Goal: Task Accomplishment & Management: Use online tool/utility

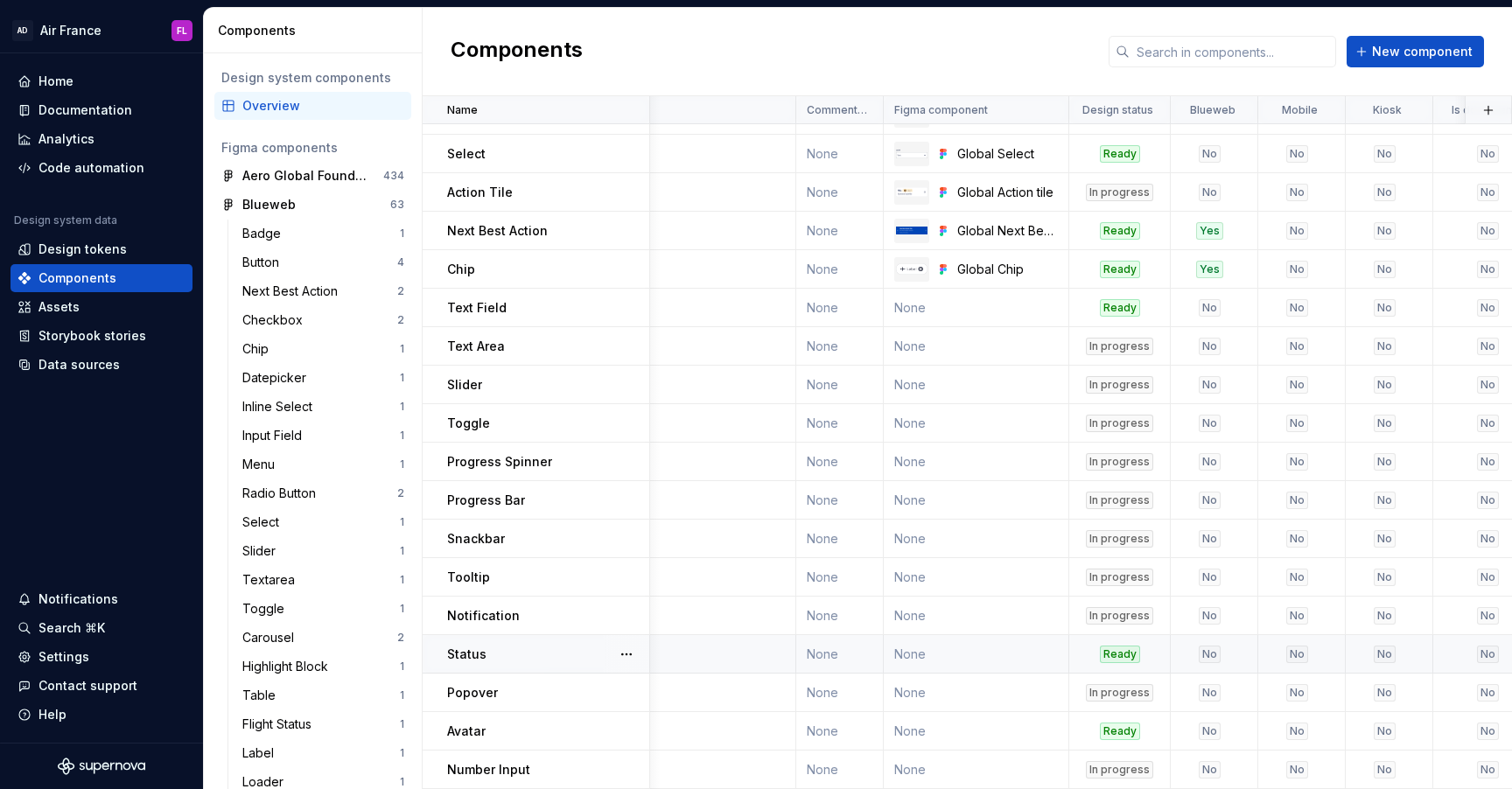
scroll to position [259, 123]
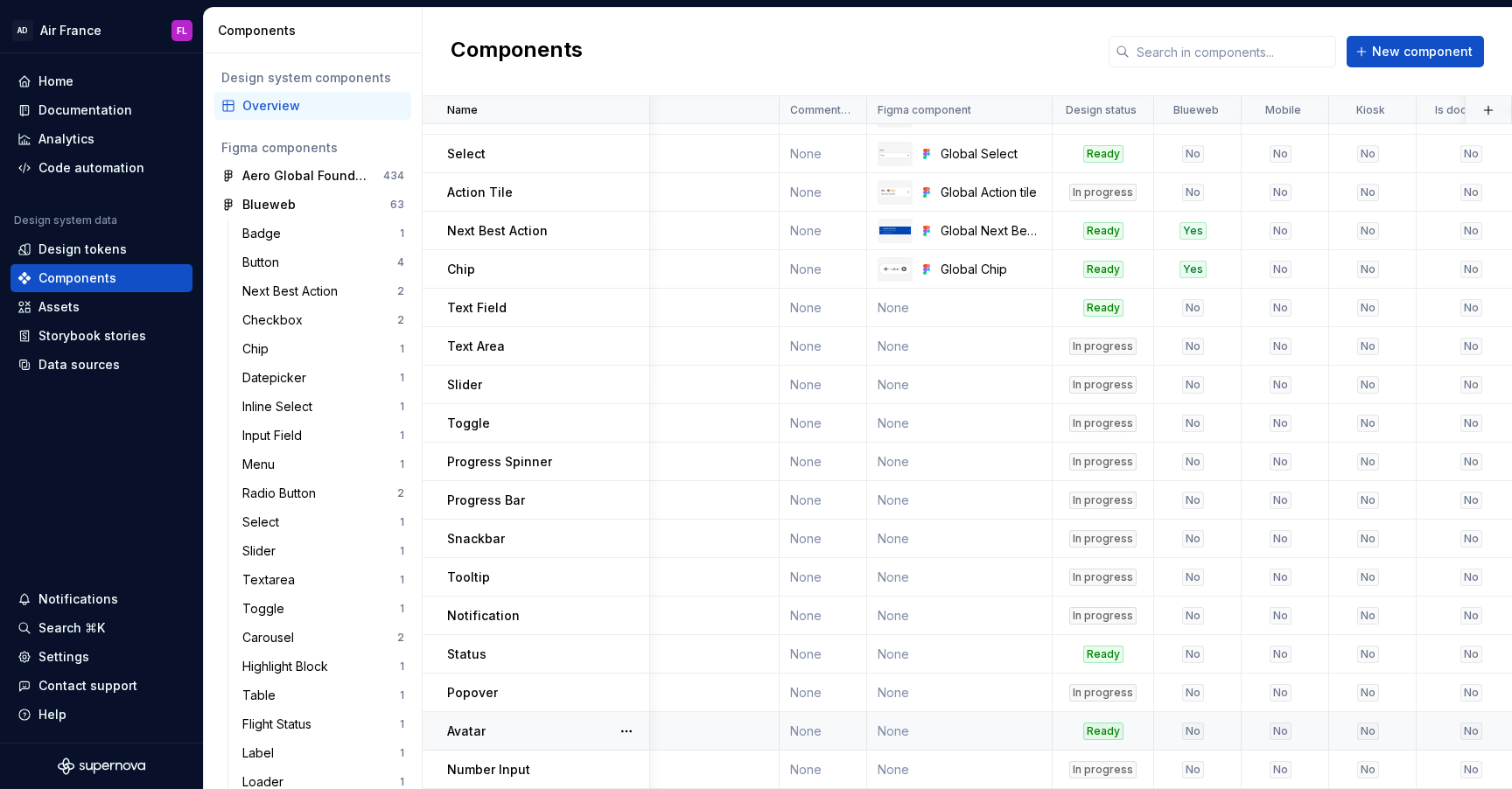
click at [1192, 734] on div "No" at bounding box center [1192, 731] width 21 height 18
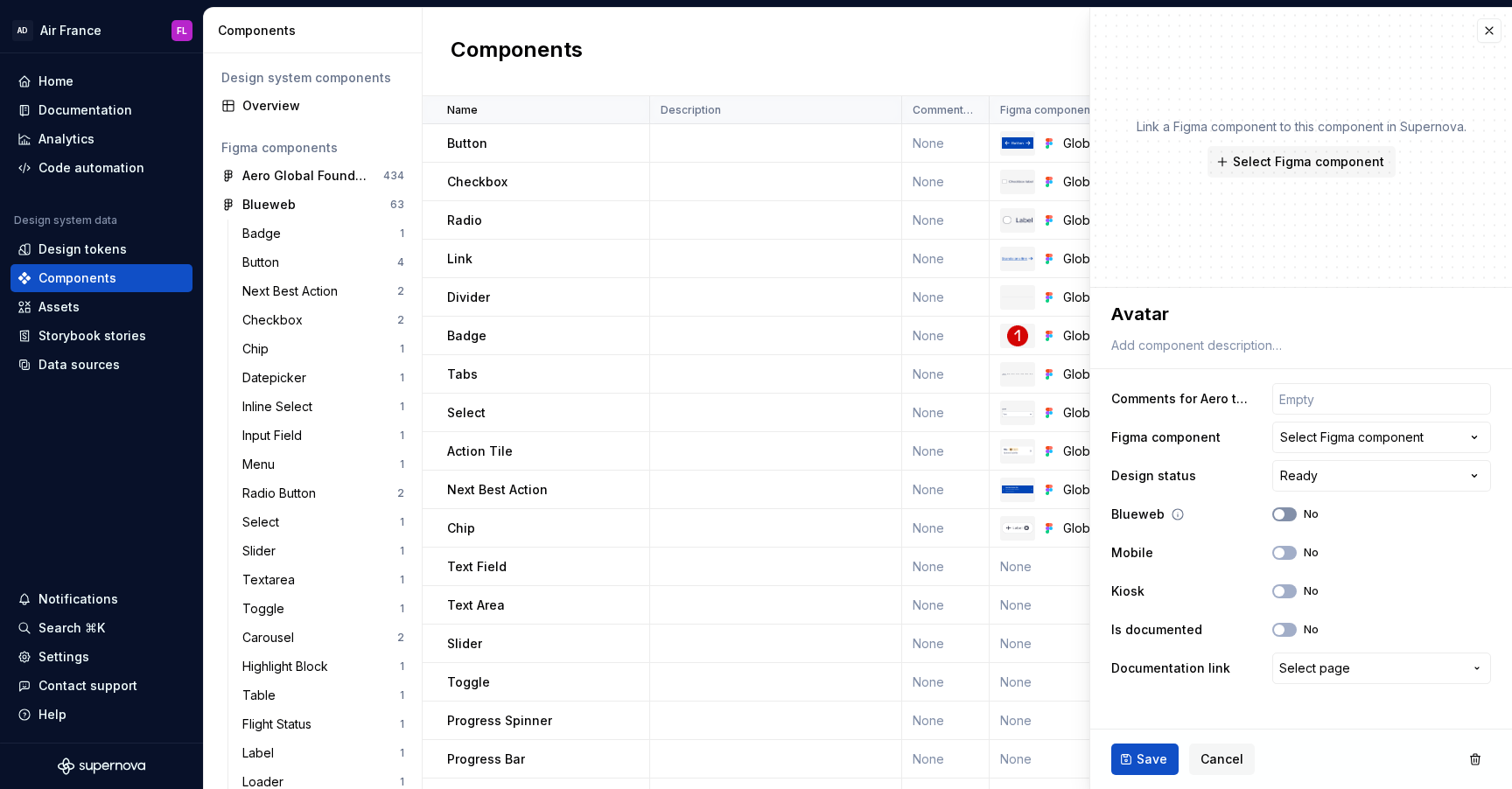
click at [1284, 517] on icon "button" at bounding box center [1279, 514] width 14 height 11
type textarea "*"
click at [1335, 440] on div "Select Figma component" at bounding box center [1351, 438] width 143 height 18
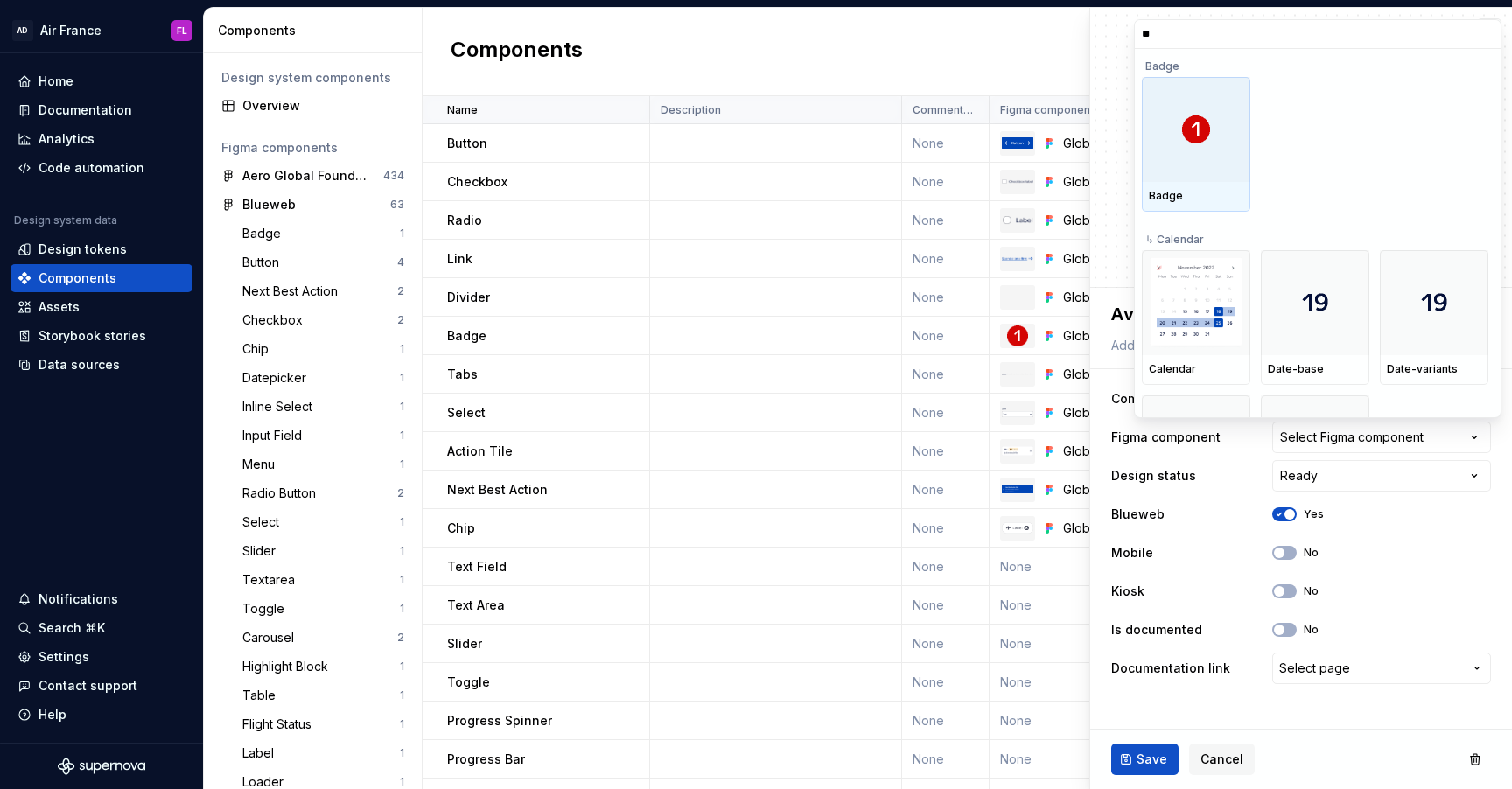
type input "***"
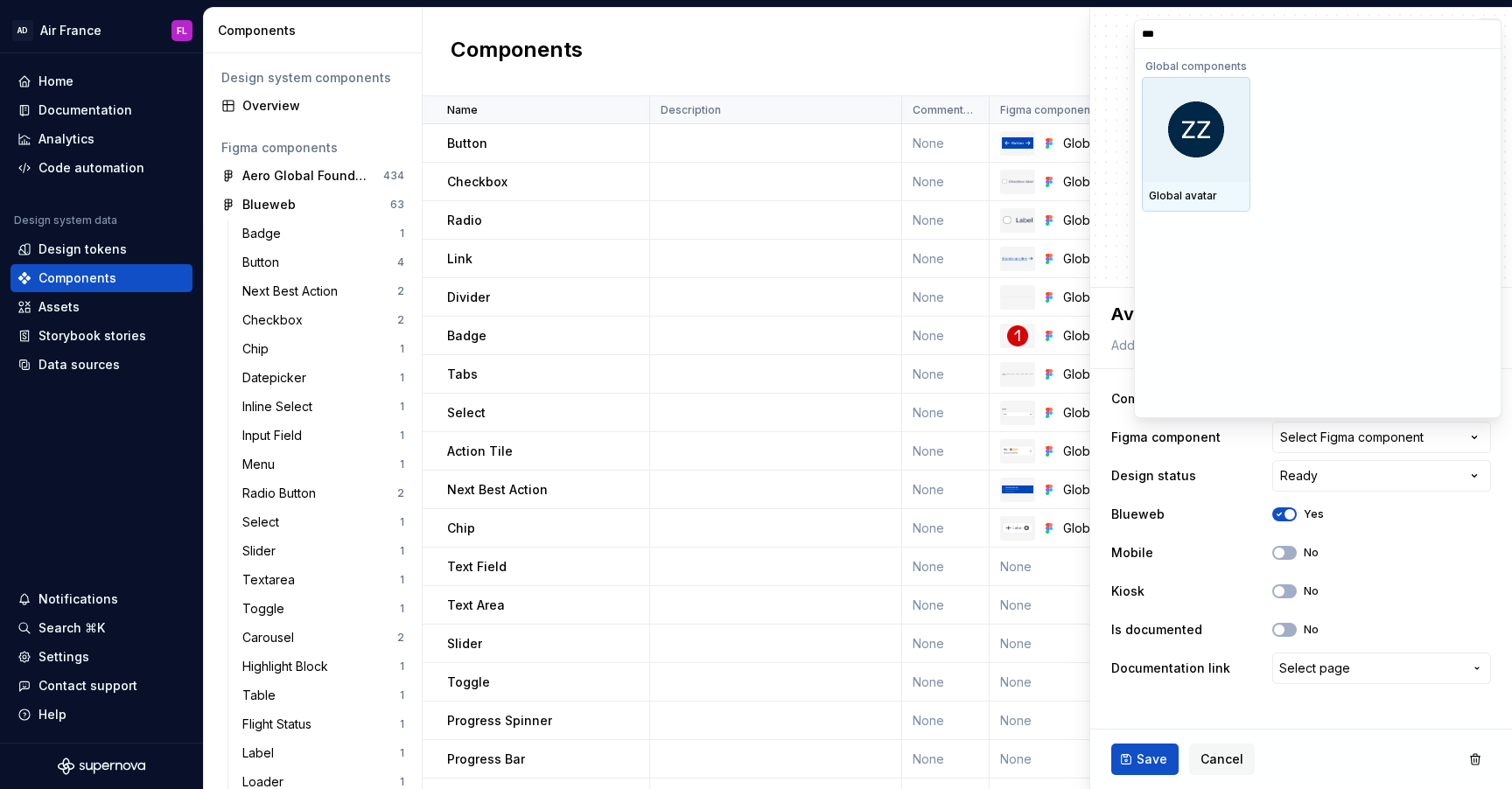
click at [1220, 161] on div at bounding box center [1195, 130] width 108 height 105
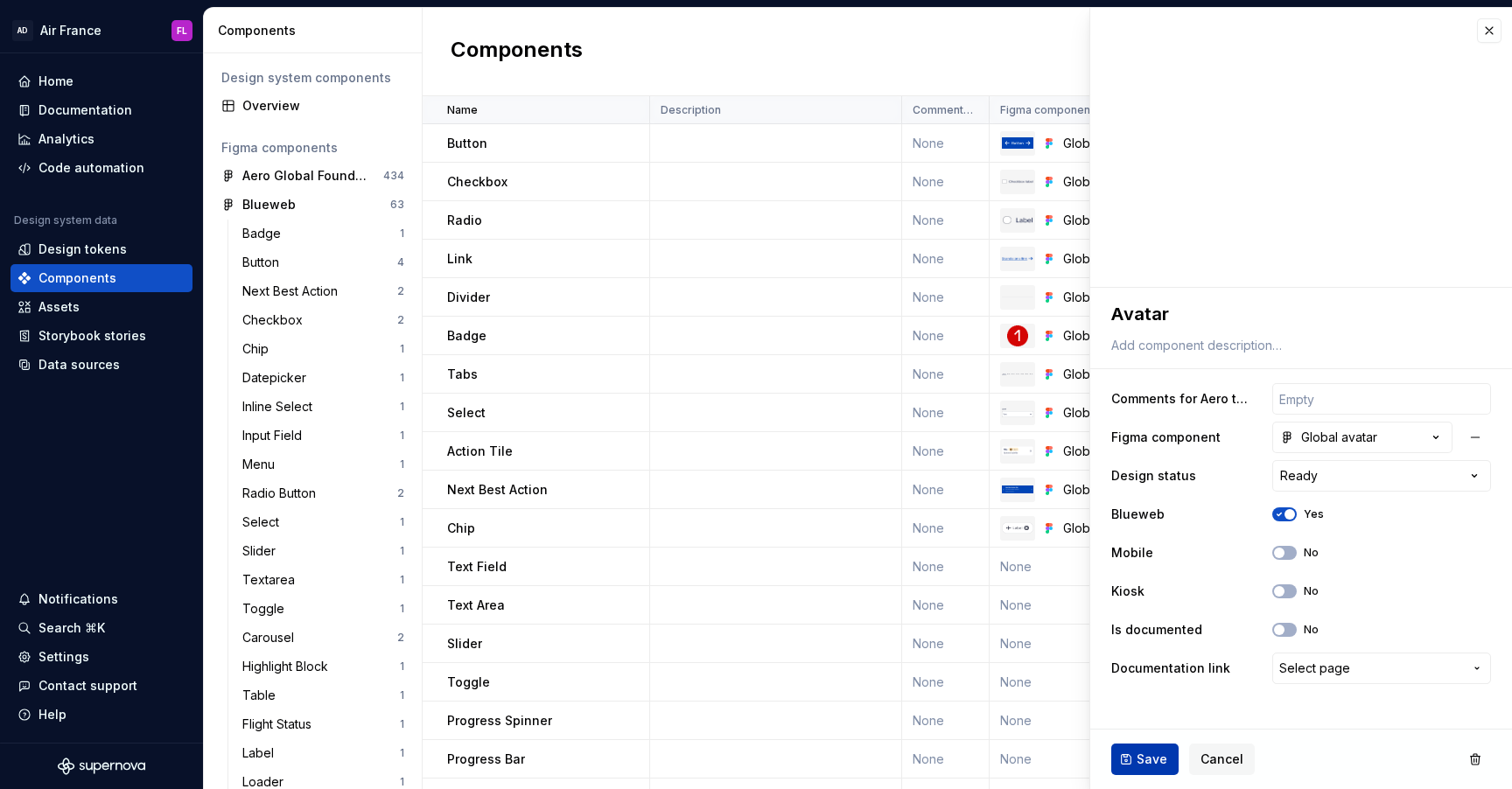
click at [1128, 765] on button "Save" at bounding box center [1144, 760] width 67 height 31
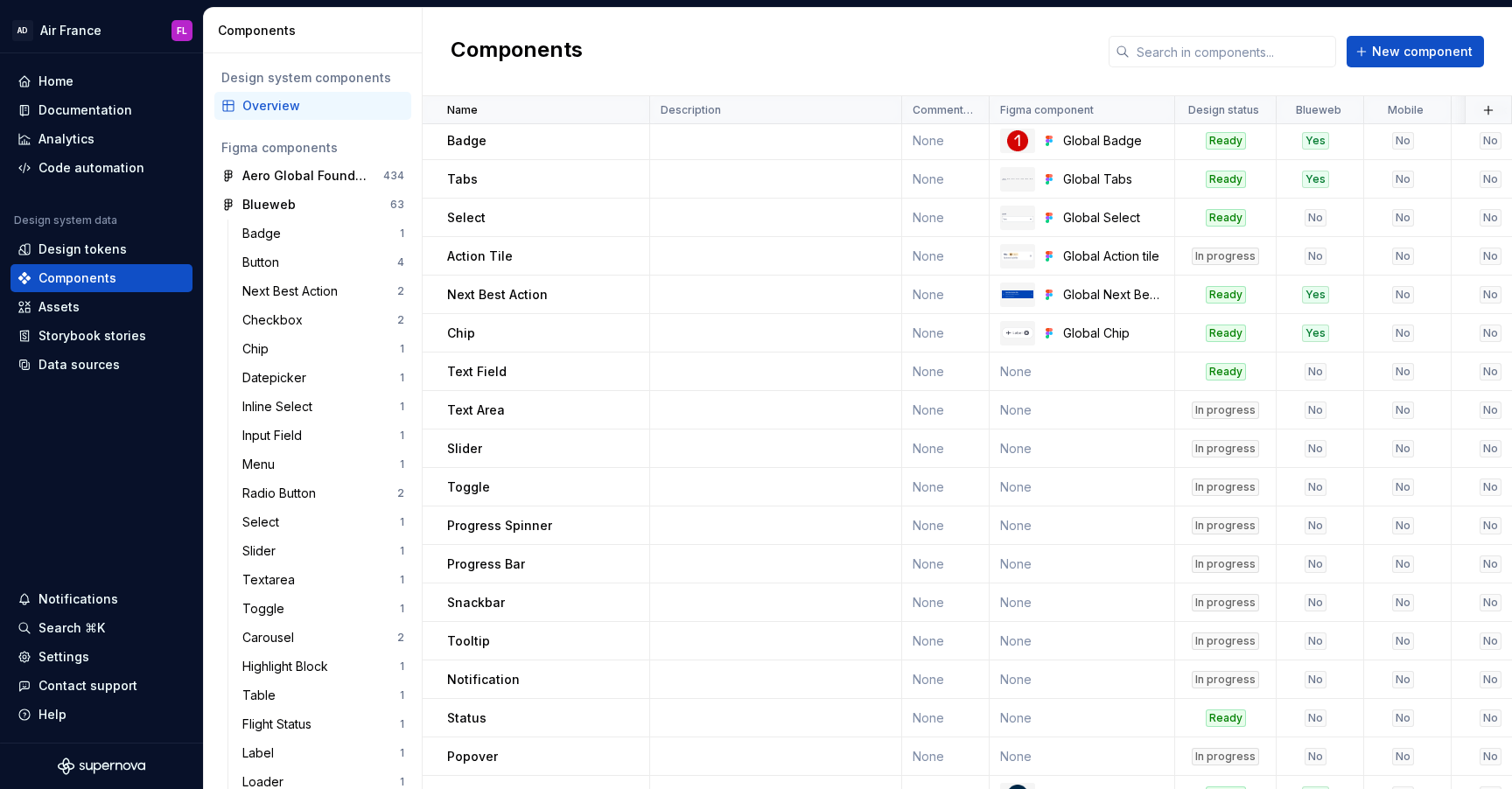
scroll to position [259, 0]
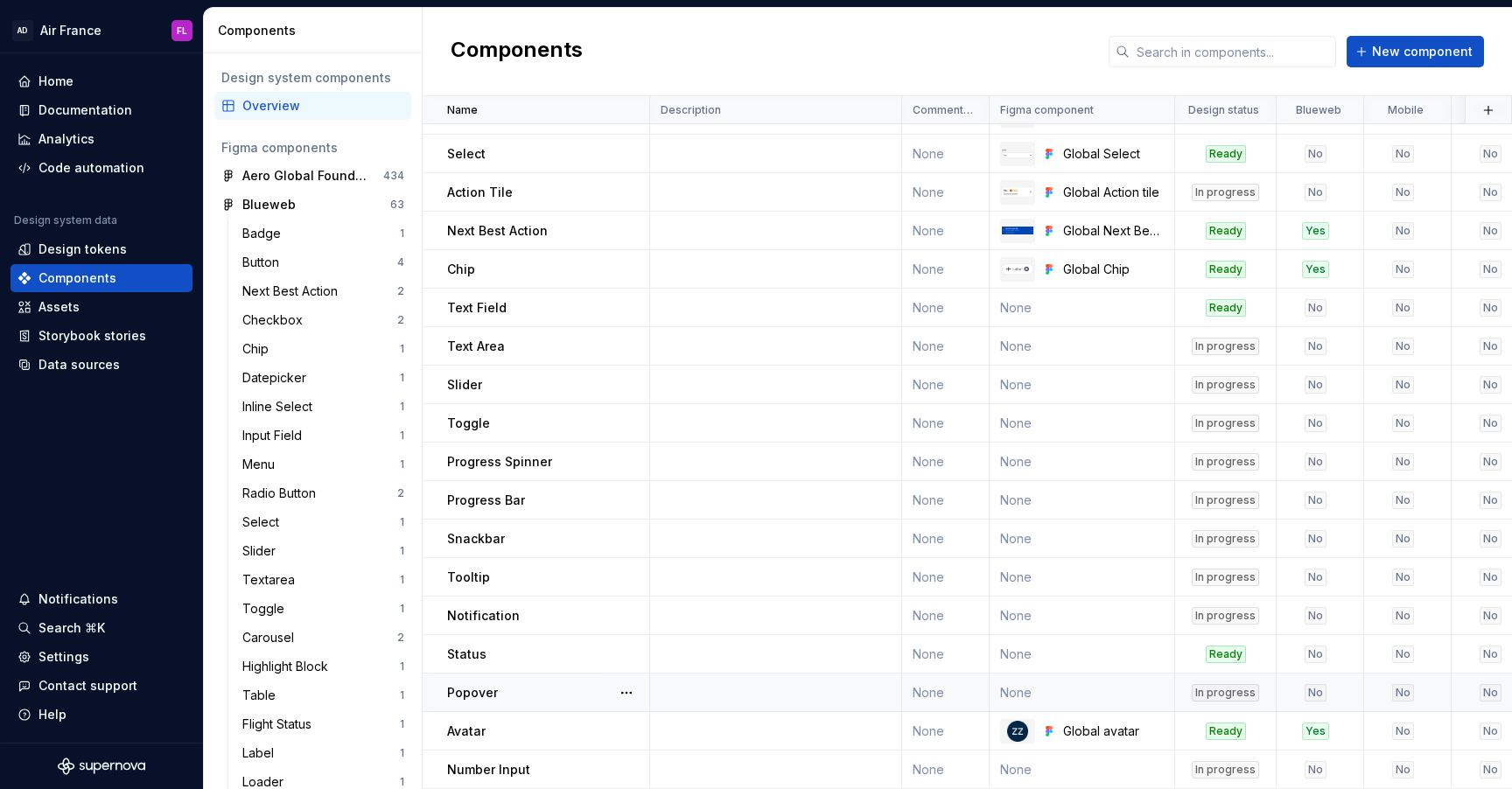
click at [1186, 699] on div "In progress" at bounding box center [1224, 693] width 98 height 18
type textarea "*"
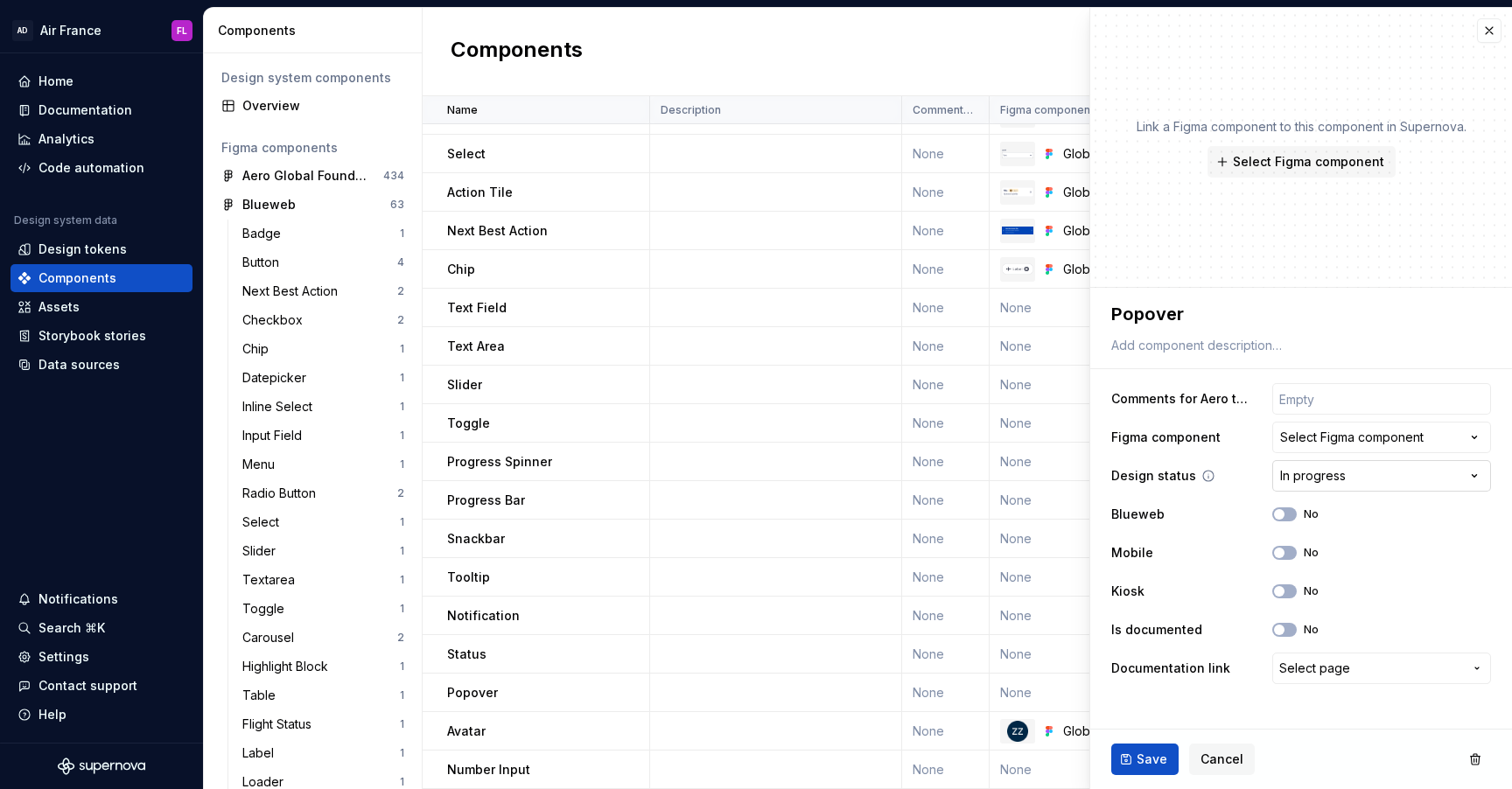
click at [1288, 480] on html "AD Air France FL Home Documentation Analytics Code automation Design system dat…" at bounding box center [756, 394] width 1512 height 789
select select "**********"
click at [1128, 763] on button "Save" at bounding box center [1144, 760] width 67 height 31
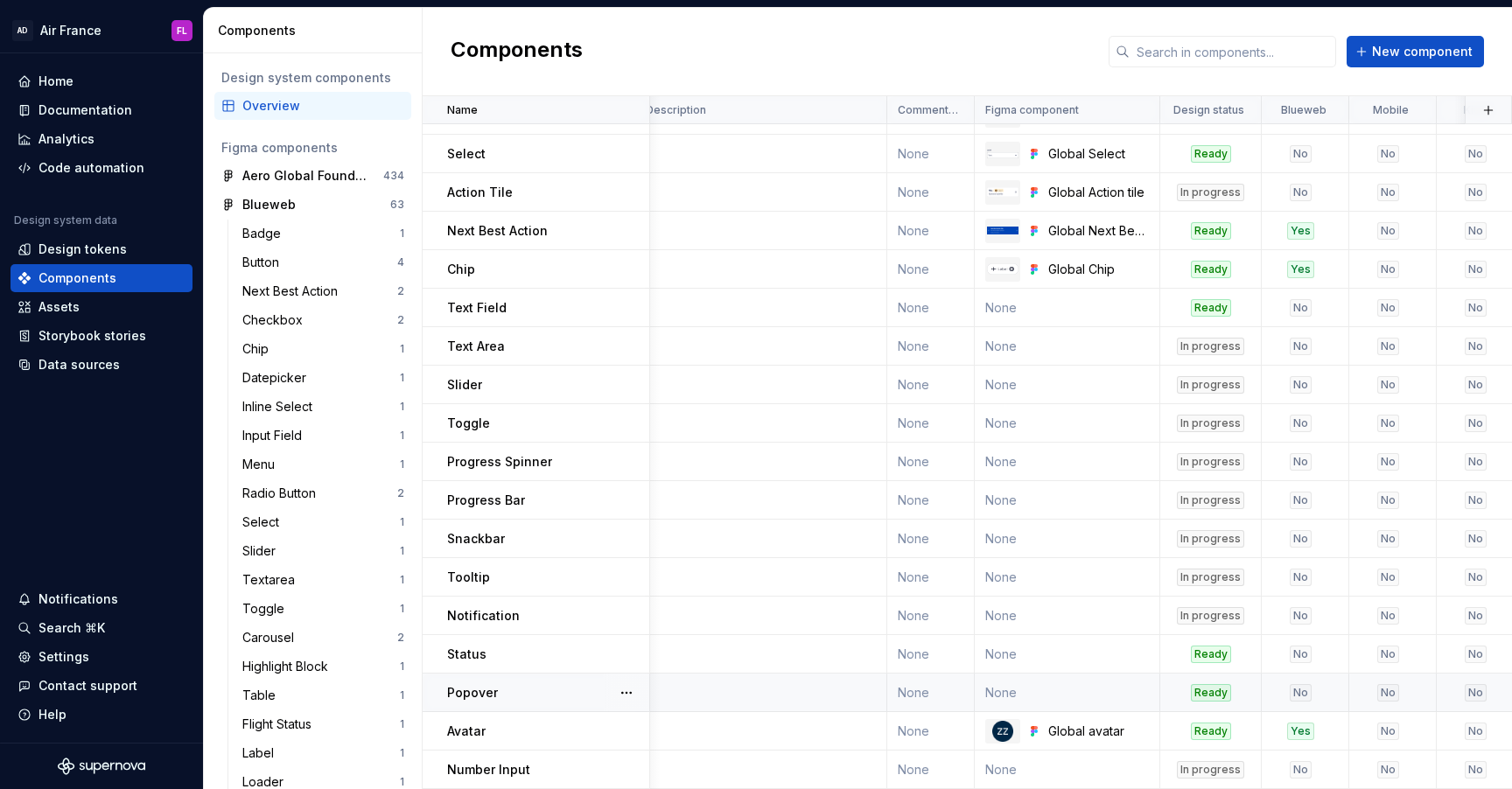
scroll to position [259, 0]
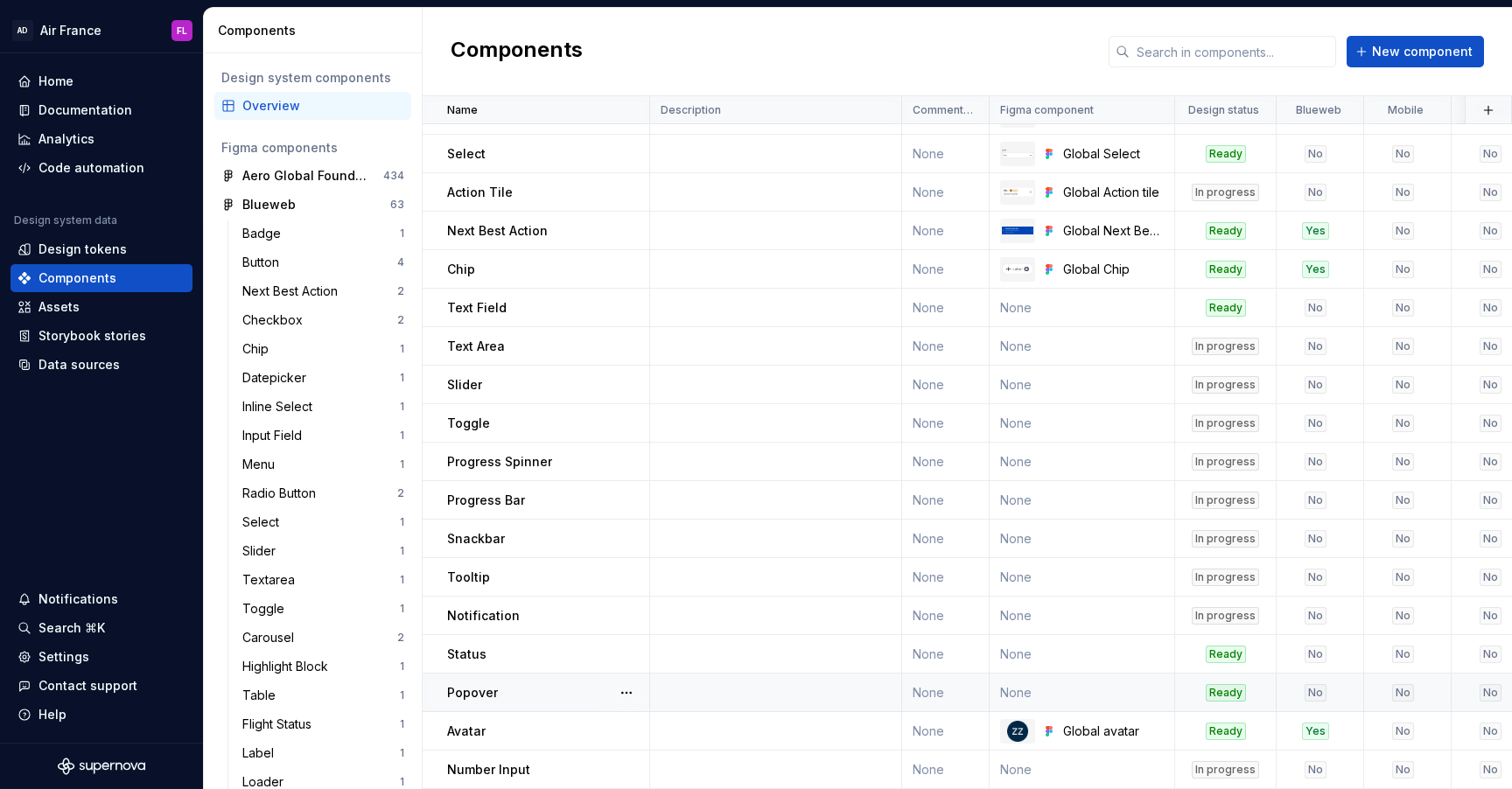
click at [930, 695] on td "None" at bounding box center [946, 692] width 88 height 38
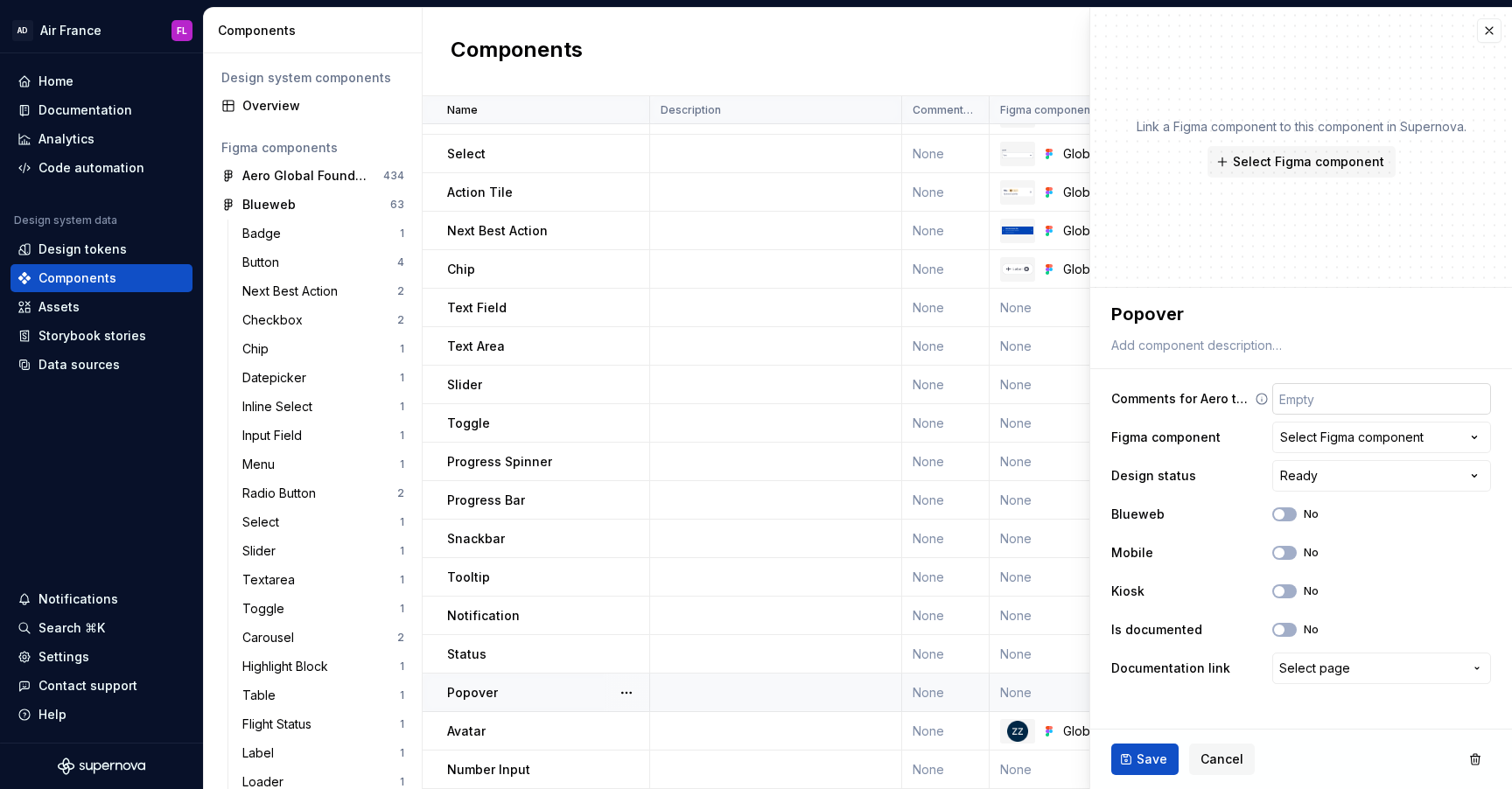
click at [1300, 394] on input "text" at bounding box center [1381, 399] width 218 height 31
type textarea "*"
type input "N"
type textarea "*"
type input "No"
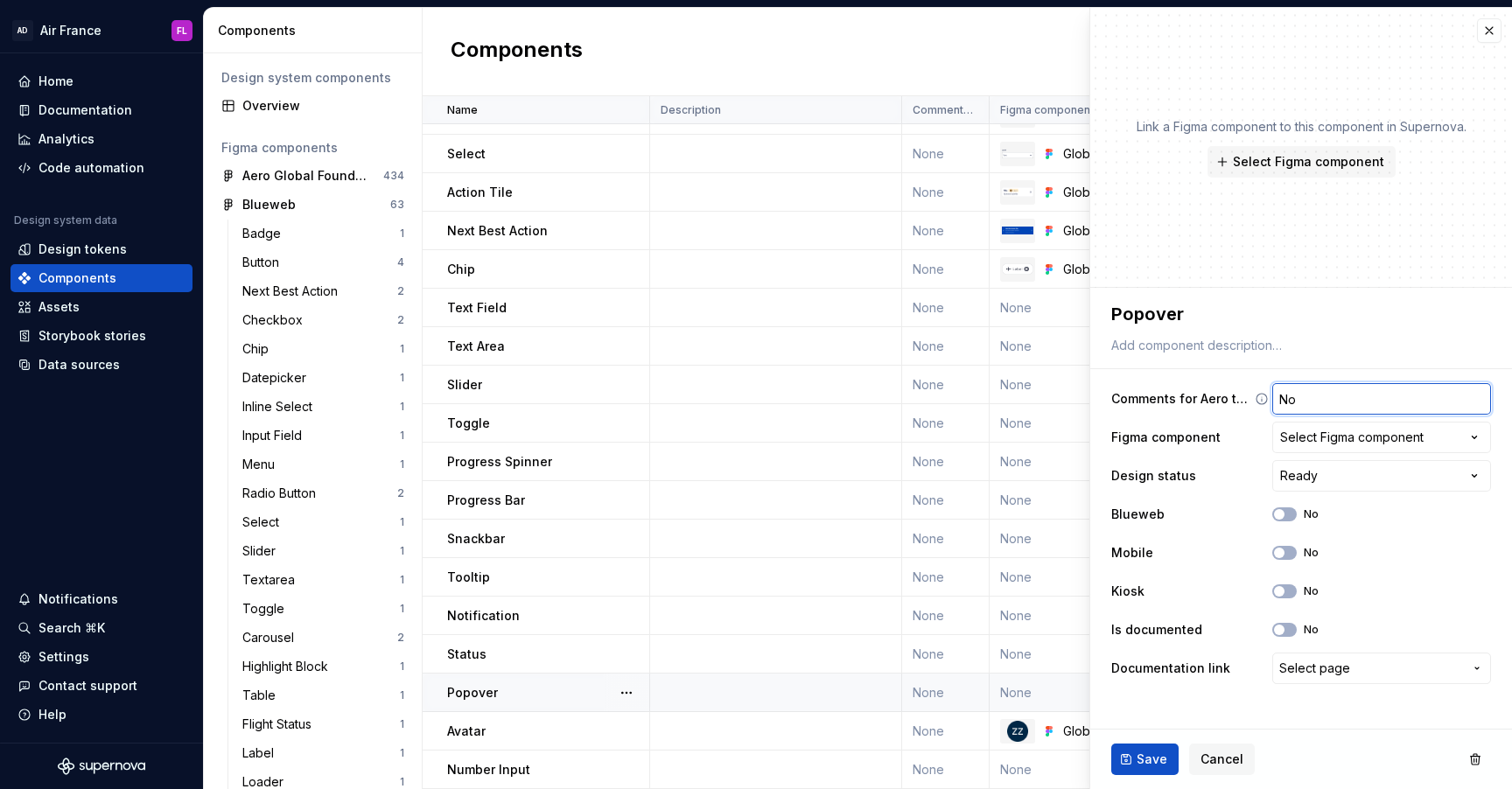
type textarea "*"
type input "Not"
type textarea "*"
type input "Not"
type textarea "*"
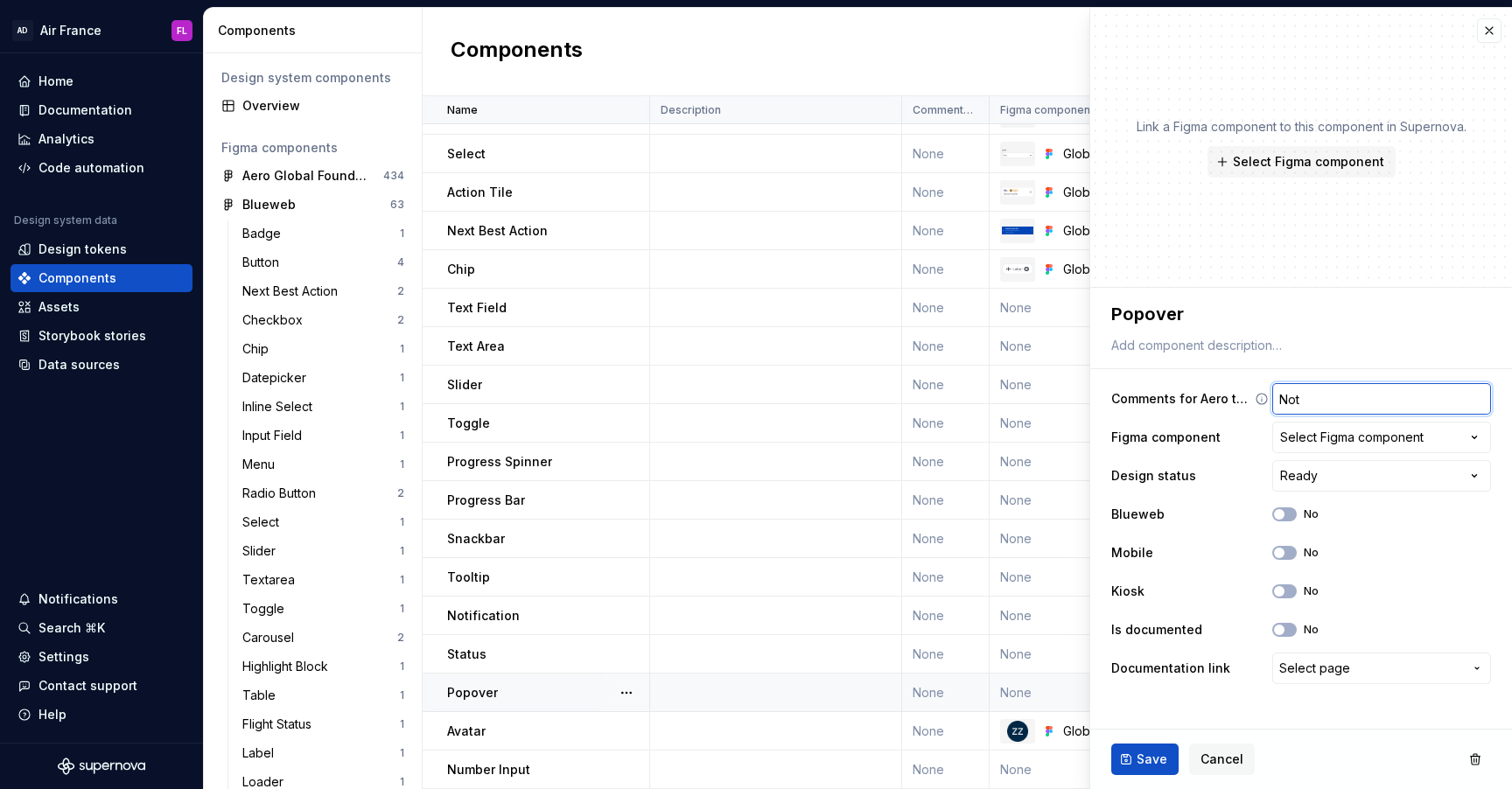
type input "Not u"
type textarea "*"
type input "Not us"
type textarea "*"
type input "Not use"
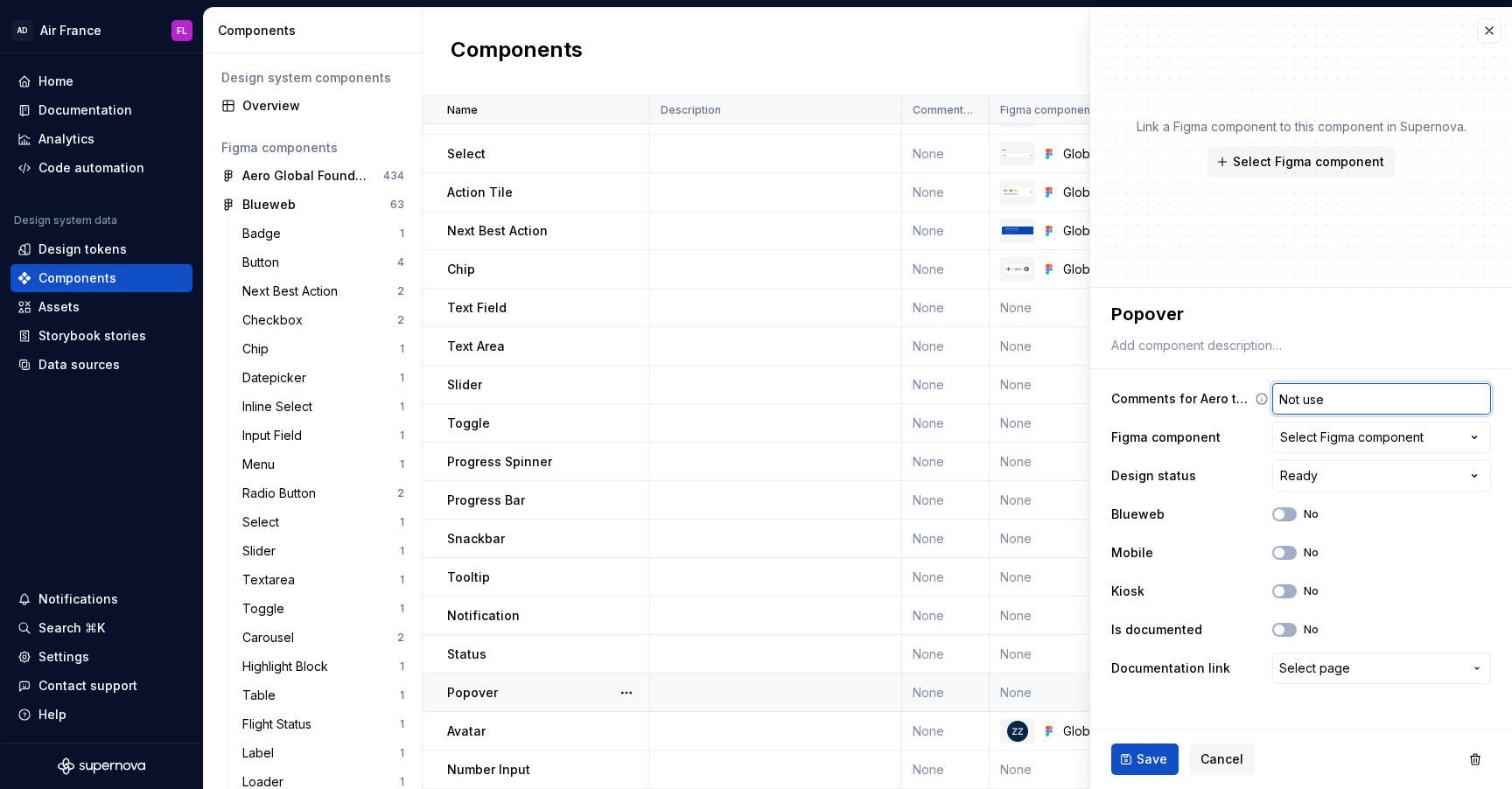
type textarea "*"
type input "Not used"
type textarea "*"
type input "Not used"
type textarea "*"
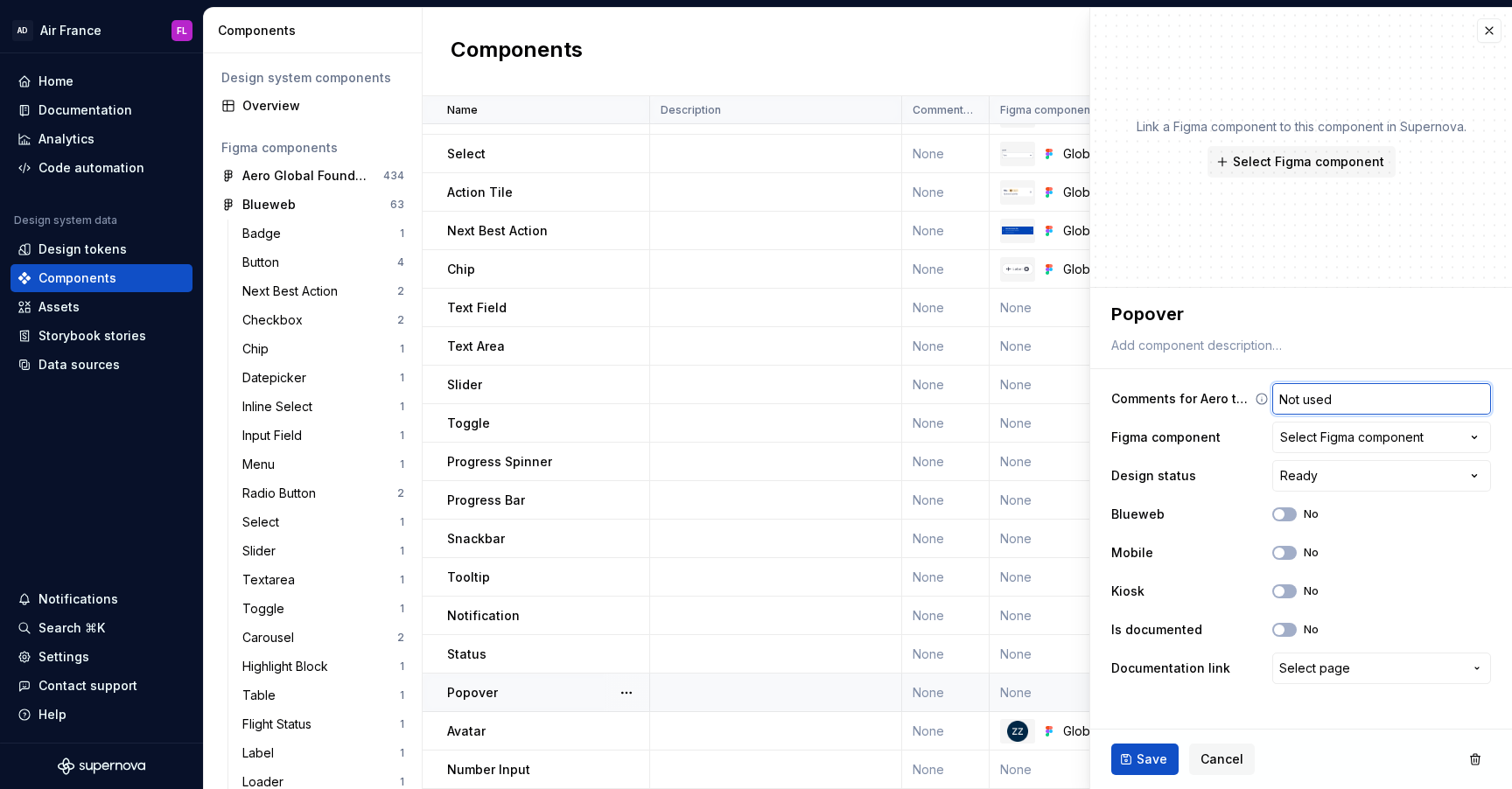
type input "Not used o"
type textarea "*"
type input "Not used on"
type textarea "*"
type input "Not used on"
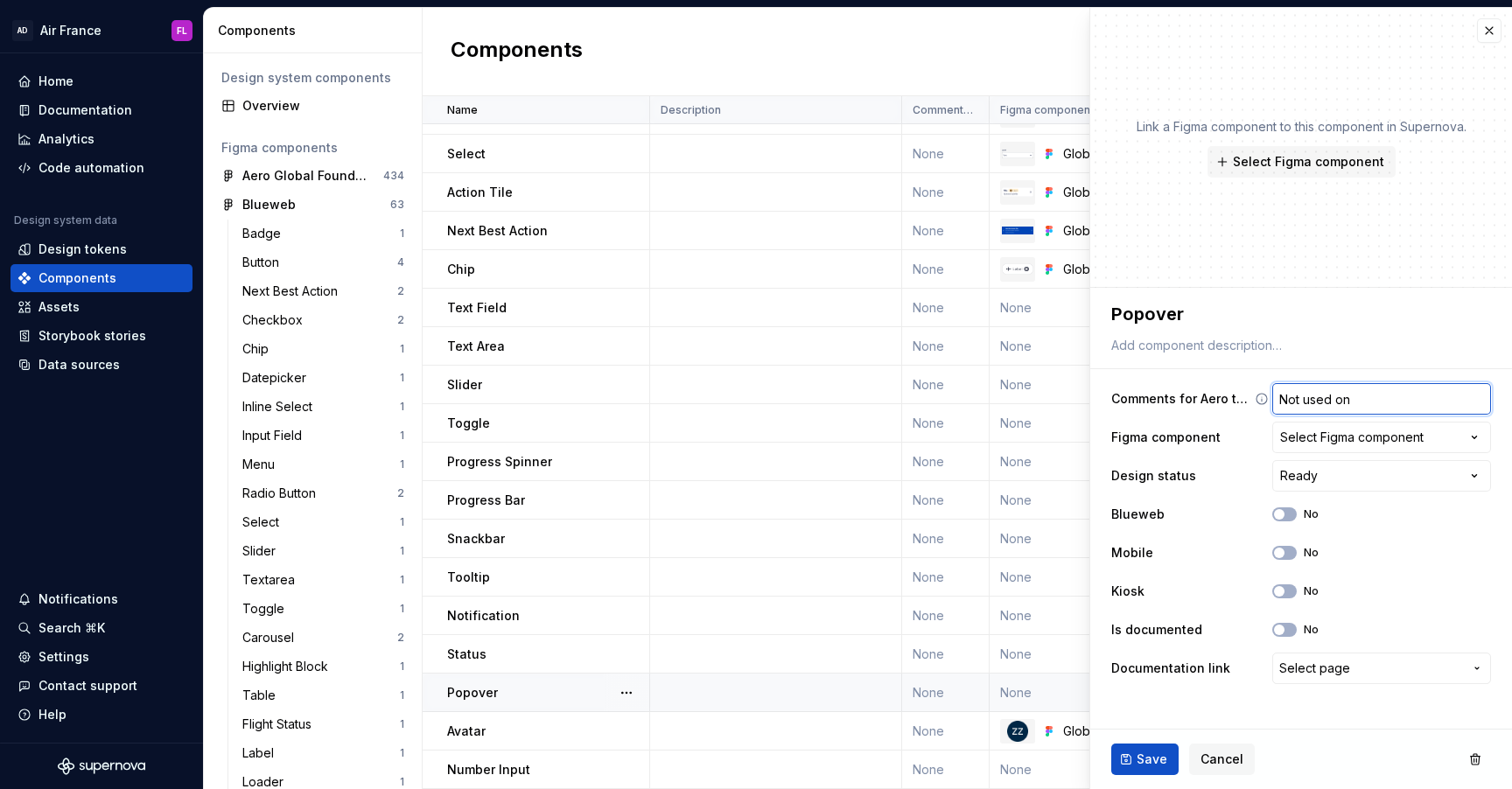
type textarea "*"
type input "Not used on m"
type textarea "*"
type input "Not used on mo"
type textarea "*"
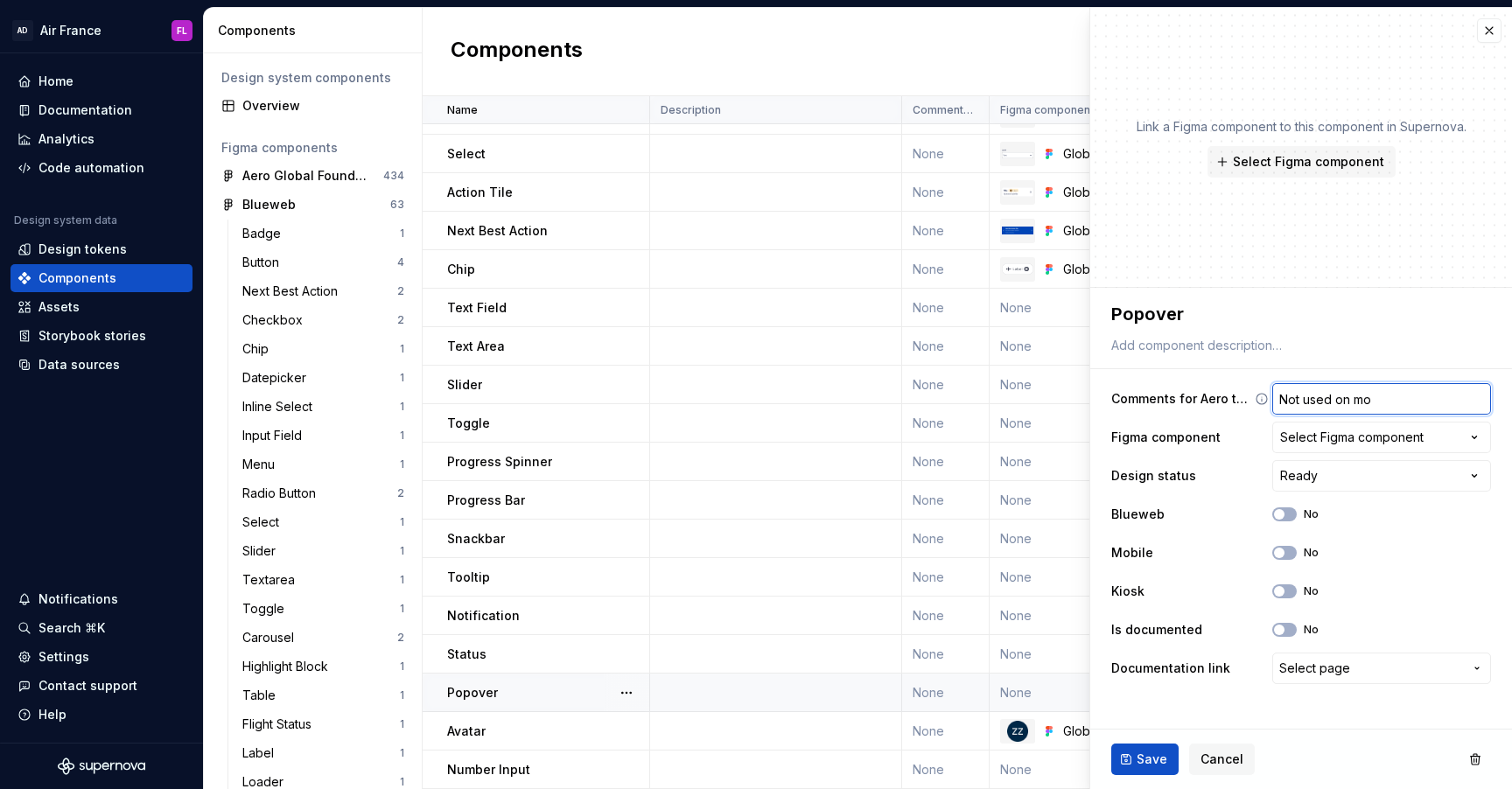
type input "Not used on mob"
type textarea "*"
type input "Not used on mobi"
type textarea "*"
type input "Not used on mobil"
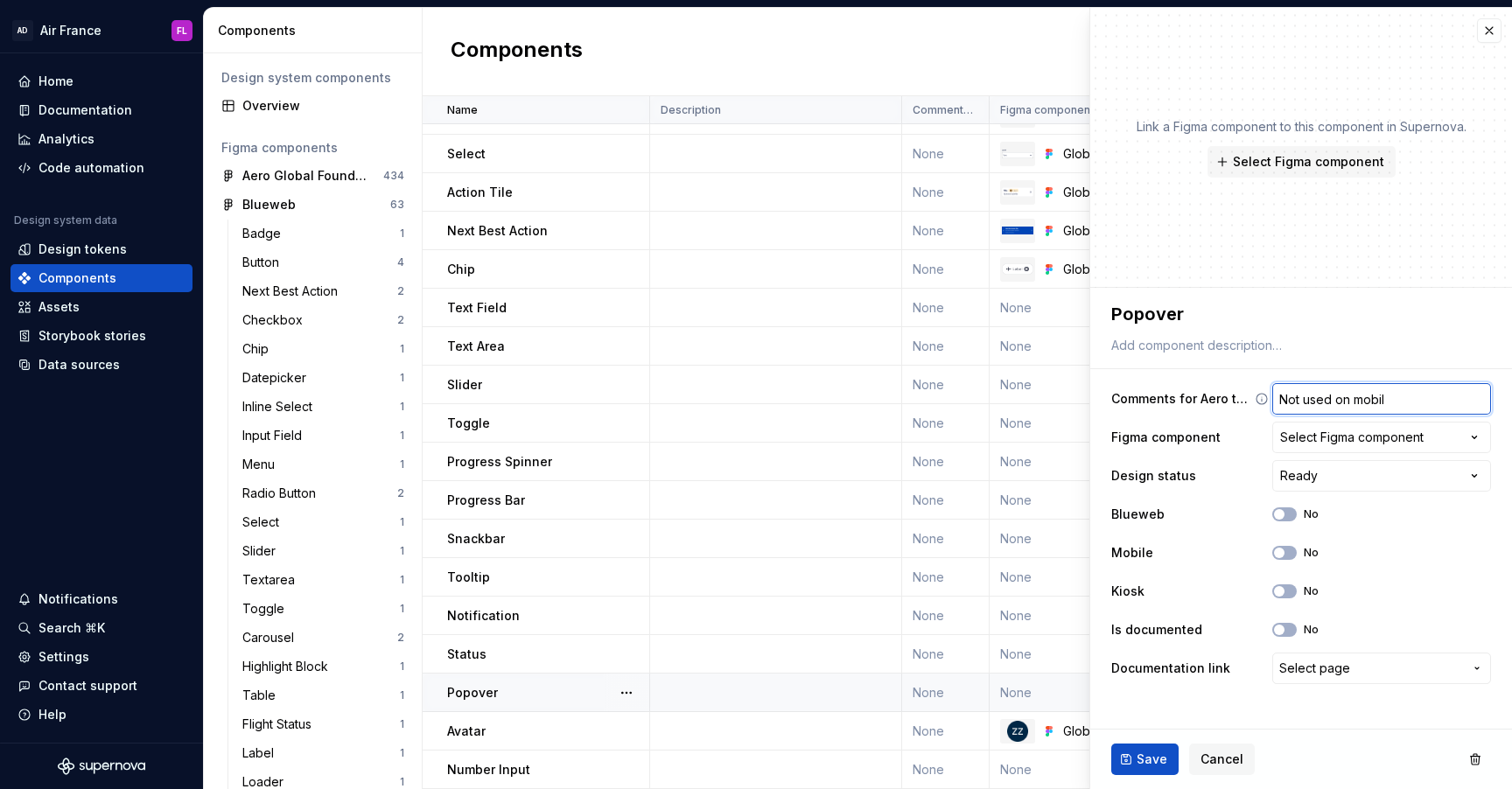
type textarea "*"
type input "Not used on mobile"
type textarea "*"
type input "Not used on mobile"
type textarea "*"
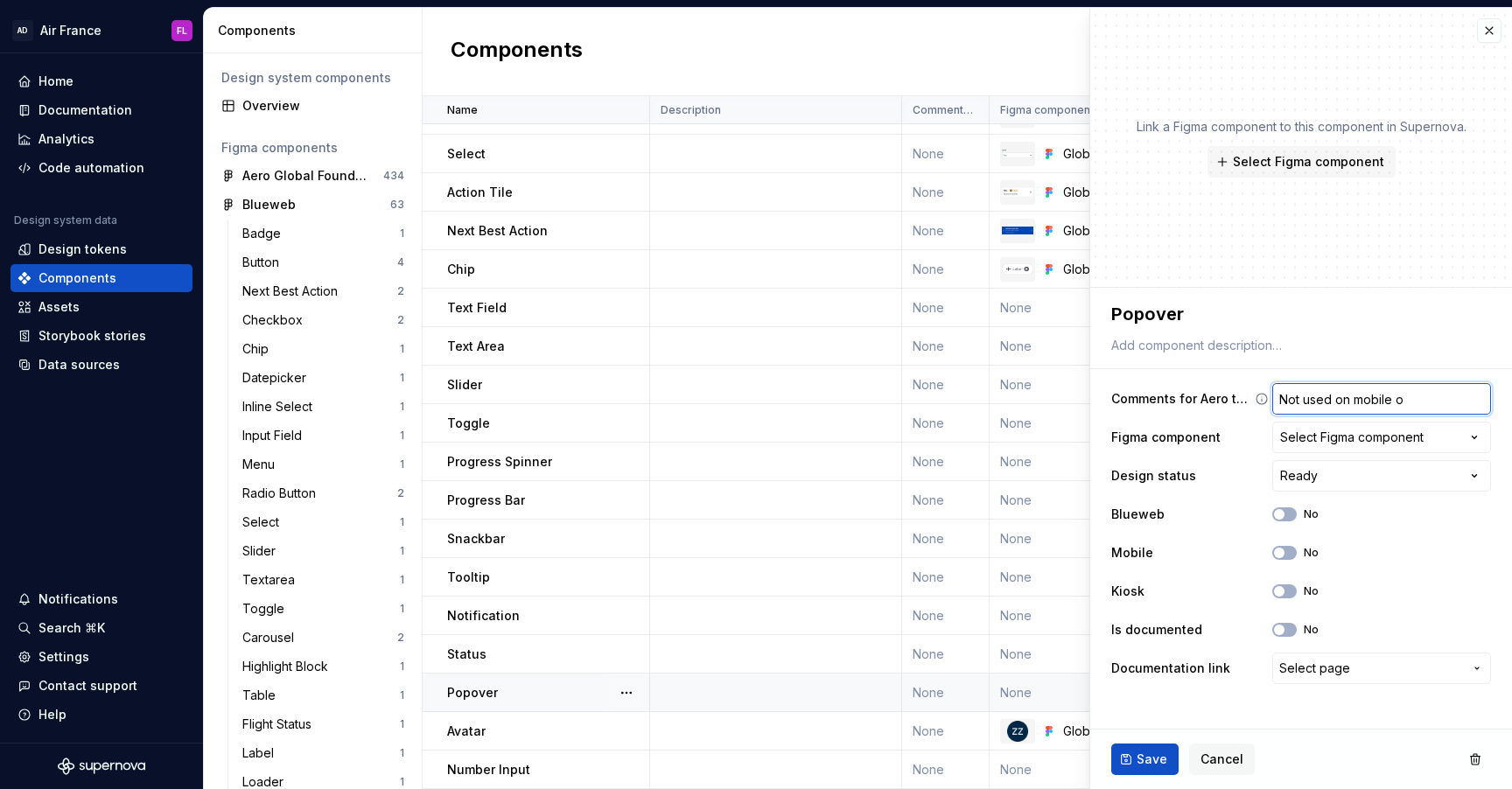
type input "Not used on mobile or"
type textarea "*"
type input "Not used on mobile or"
type textarea "*"
type input "Not used on mobile or K"
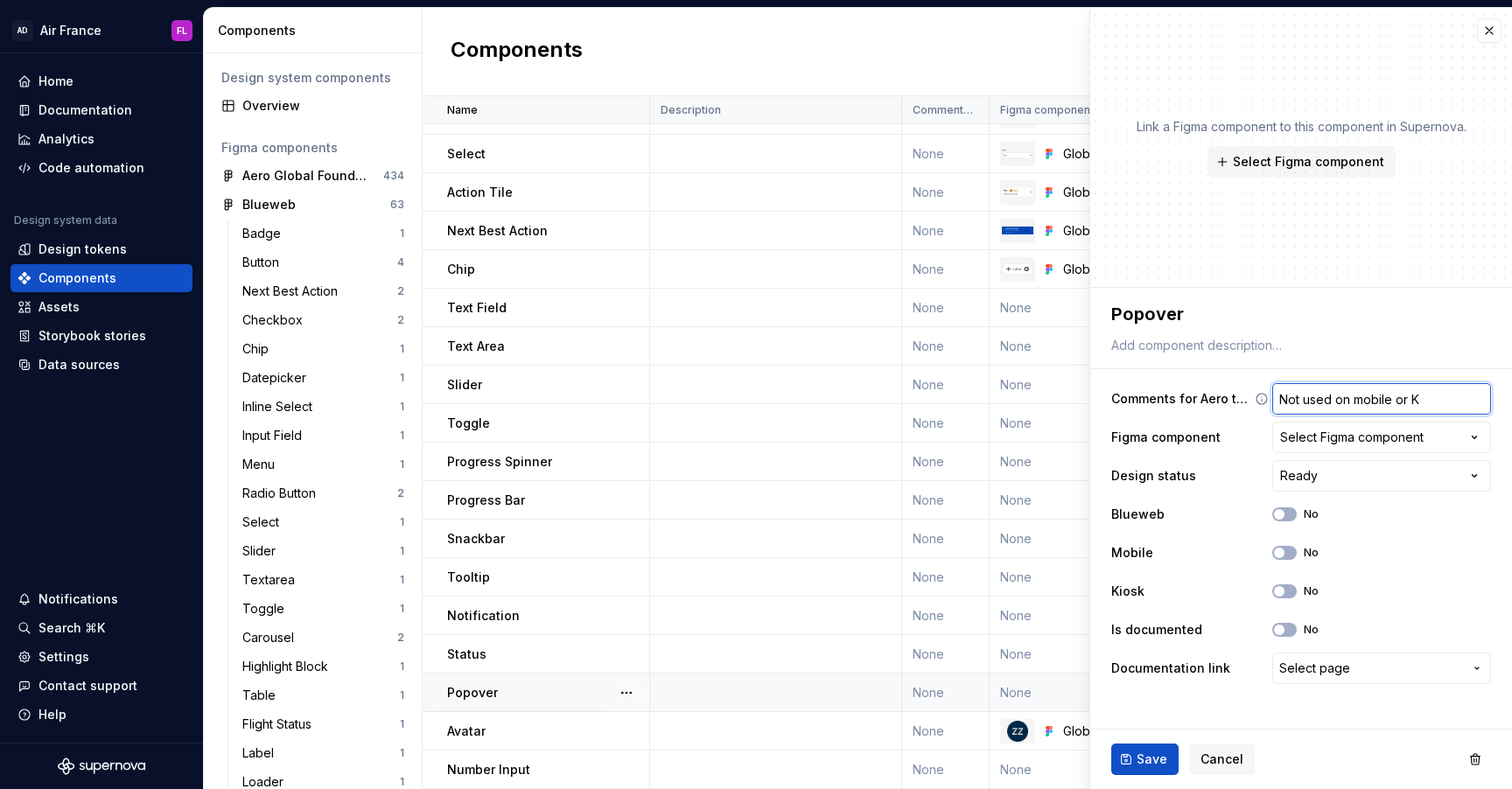
type textarea "*"
type input "Not used on mobile or Ki"
type textarea "*"
type input "Not used on mobile or Kio"
type textarea "*"
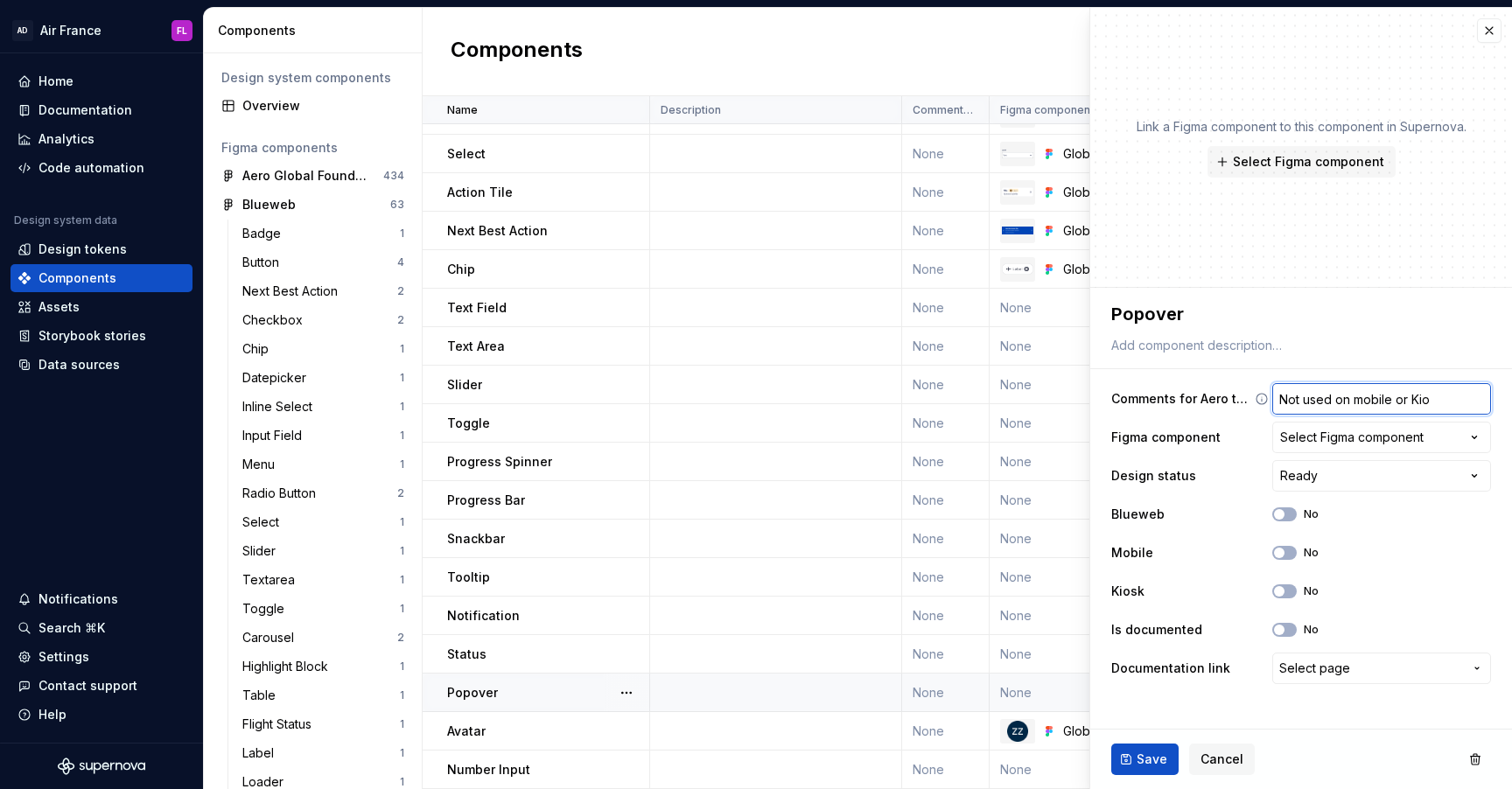
type input "Not used on mobile or Kios"
type textarea "*"
type input "Not used on mobile or Kiosk"
type textarea "*"
type input "Not used on mobile or Kiosk,"
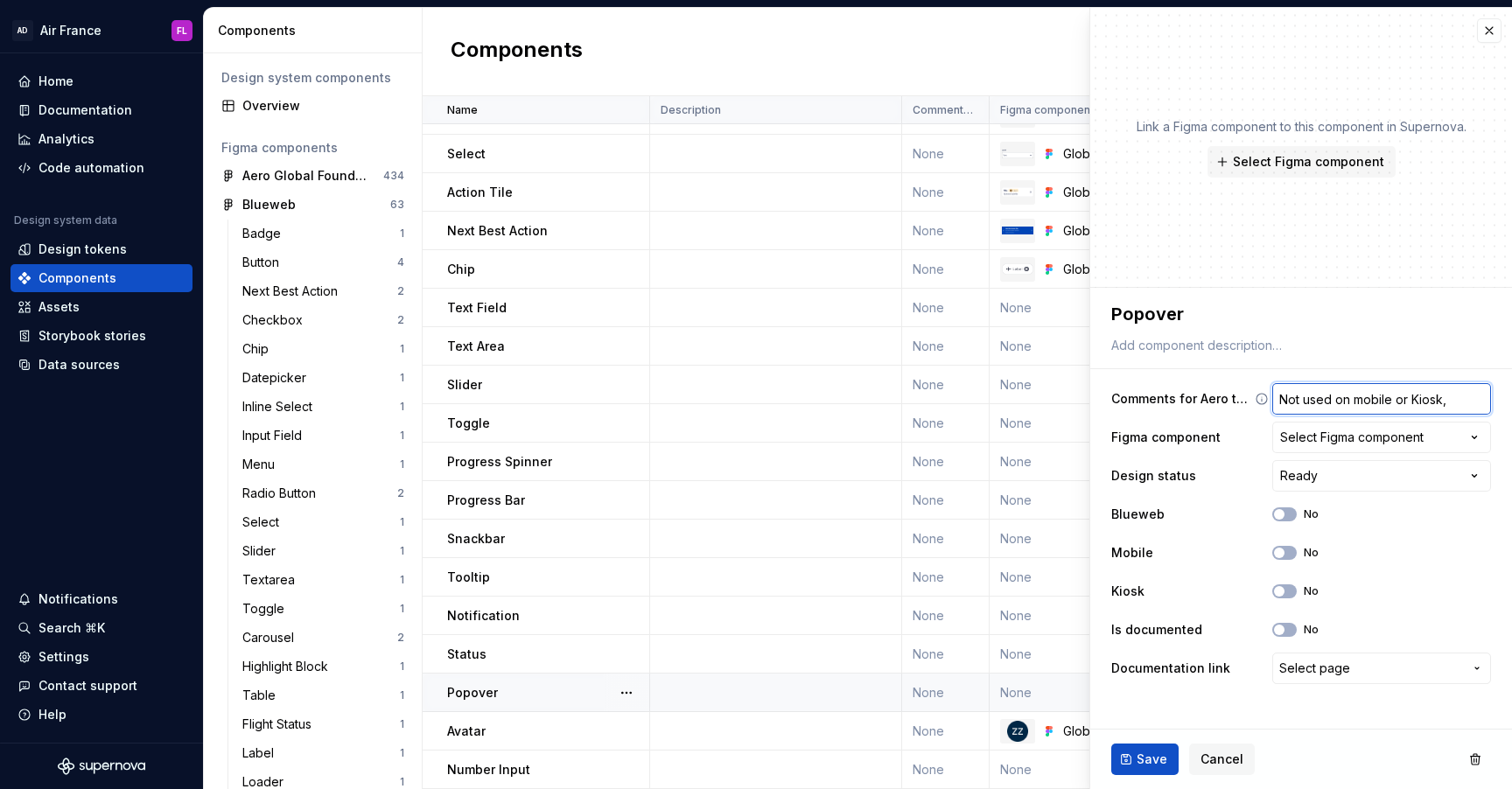
type textarea "*"
type input "Not used on mobile or Kiosk, d"
type textarea "*"
type input "Not used on mobile or Kiosk, di"
type textarea "*"
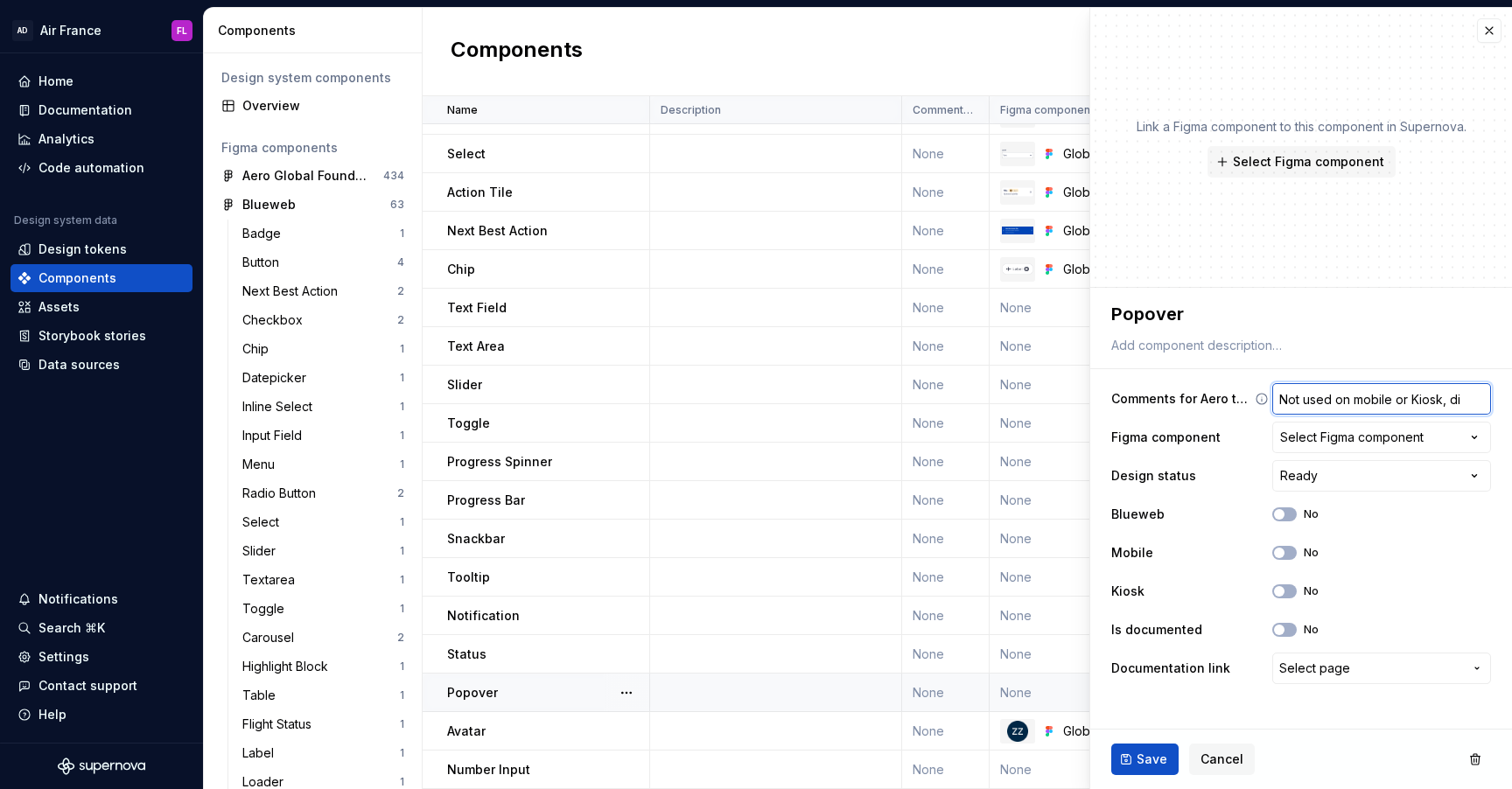
type input "Not used on mobile or Kiosk, dis"
type textarea "*"
type input "Not used on mobile or Kiosk, disu"
type textarea "*"
type input "Not used on mobile or Kiosk, disuc"
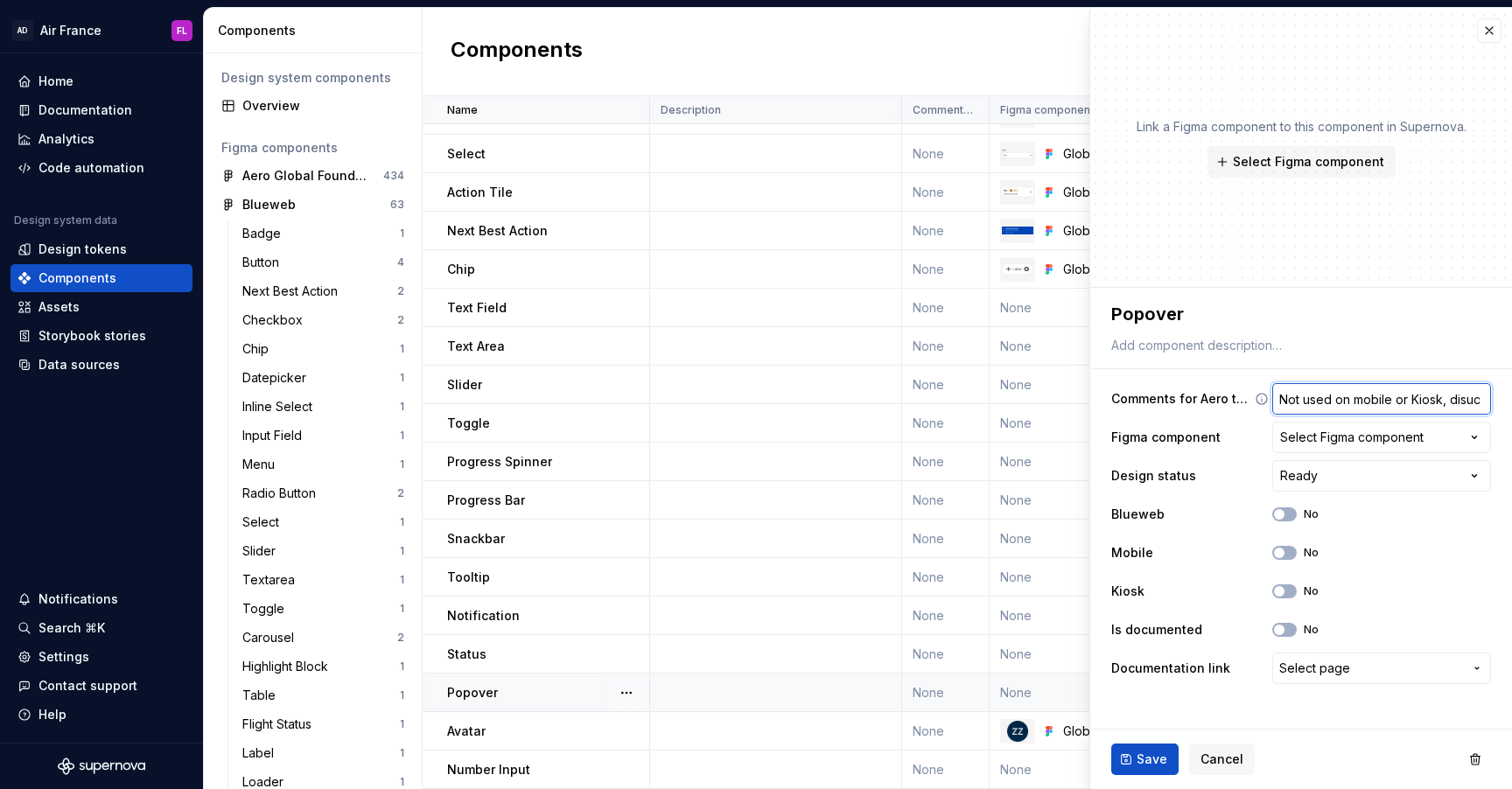
type textarea "*"
type input "Not used on mobile or Kiosk, disuci"
type textarea "*"
type input "Not used on mobile or Kiosk, disuc"
type textarea "*"
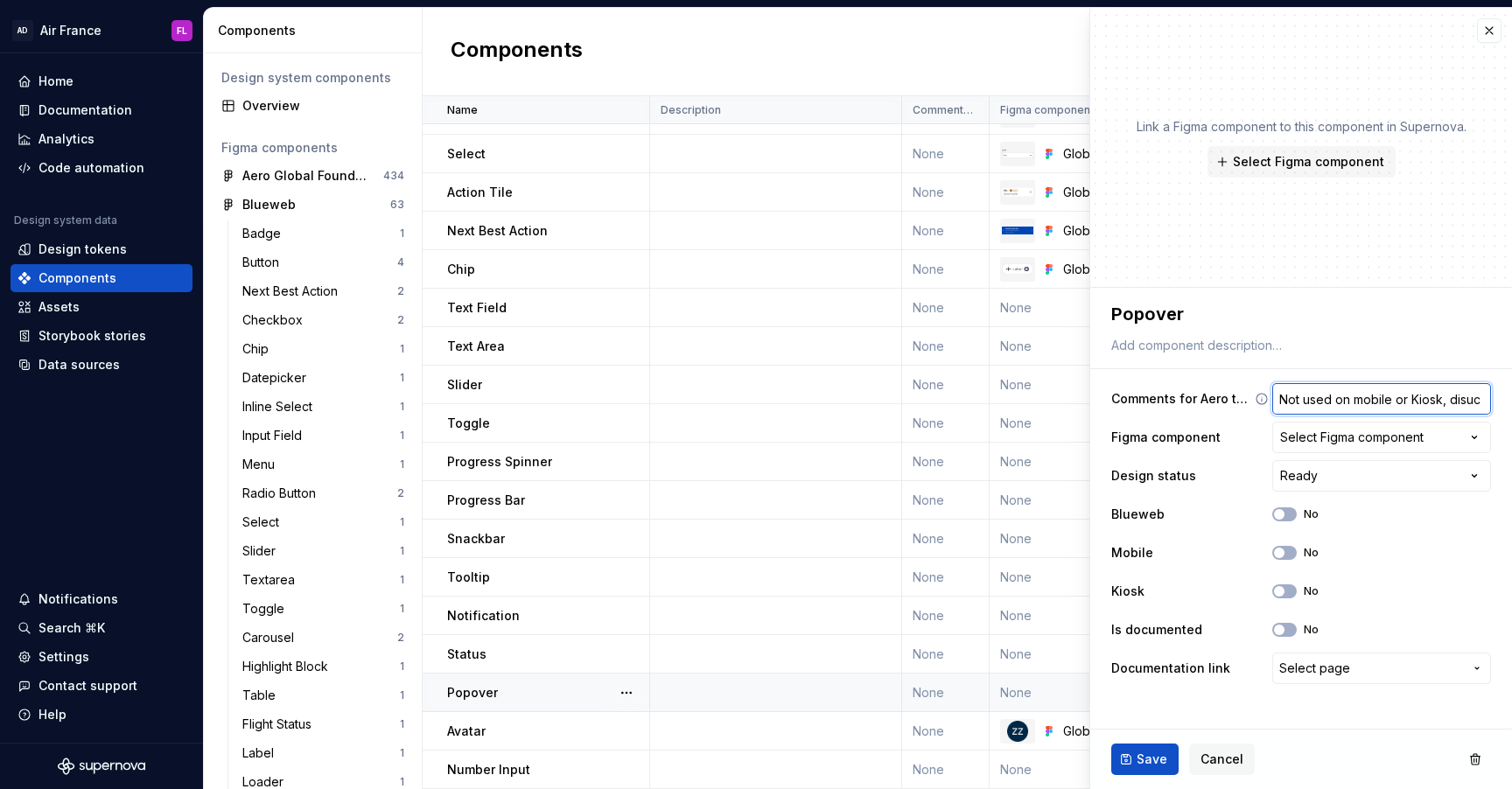
type input "Not used on mobile or Kiosk, disu"
type textarea "*"
type input "Not used on mobile or Kiosk, dis"
type textarea "*"
type input "Not used on mobile or Kiosk, disc"
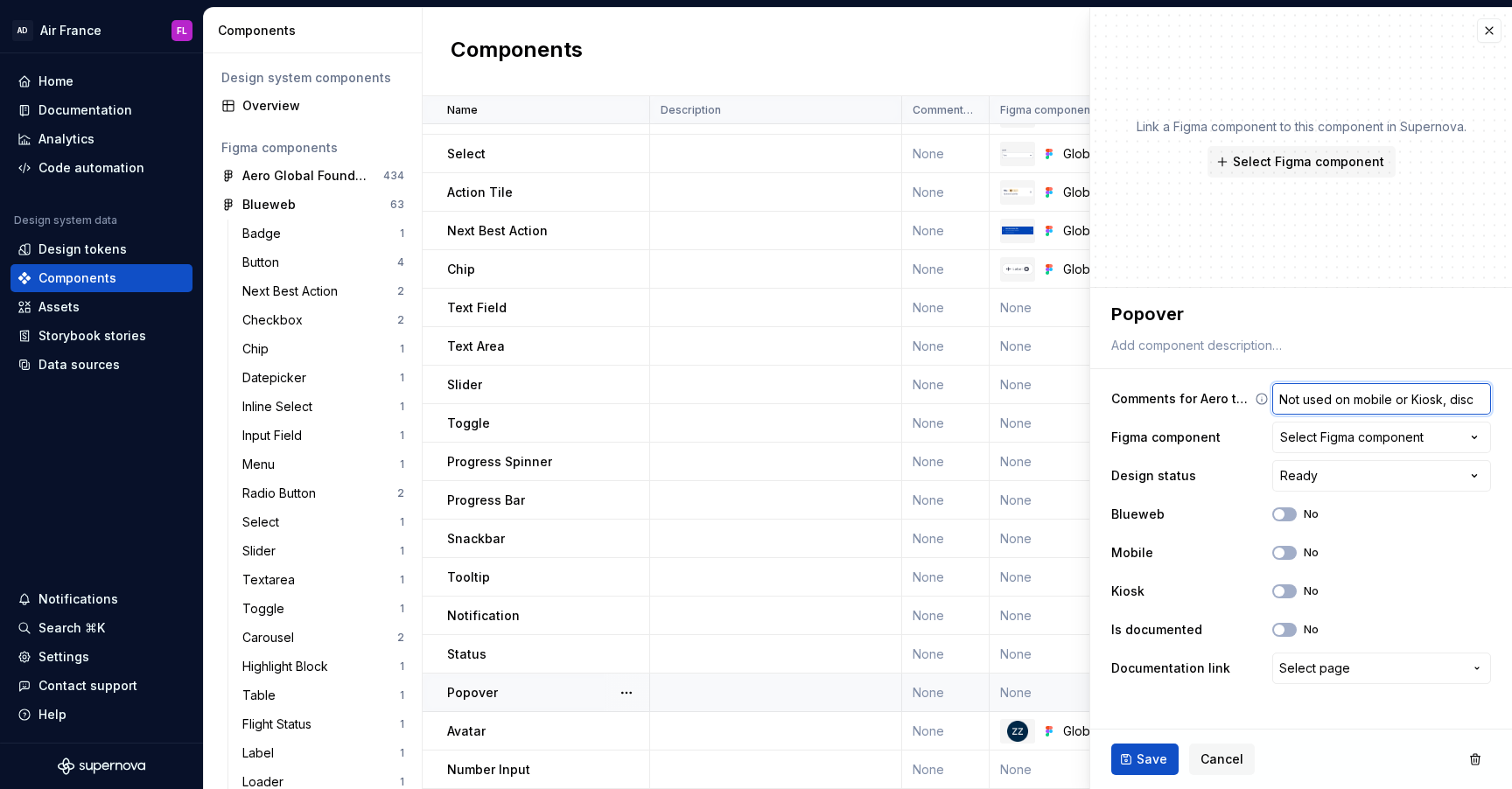
type textarea "*"
type input "Not used on mobile or Kiosk, discu"
type textarea "*"
type input "Not used on mobile or Kiosk, discus"
type textarea "*"
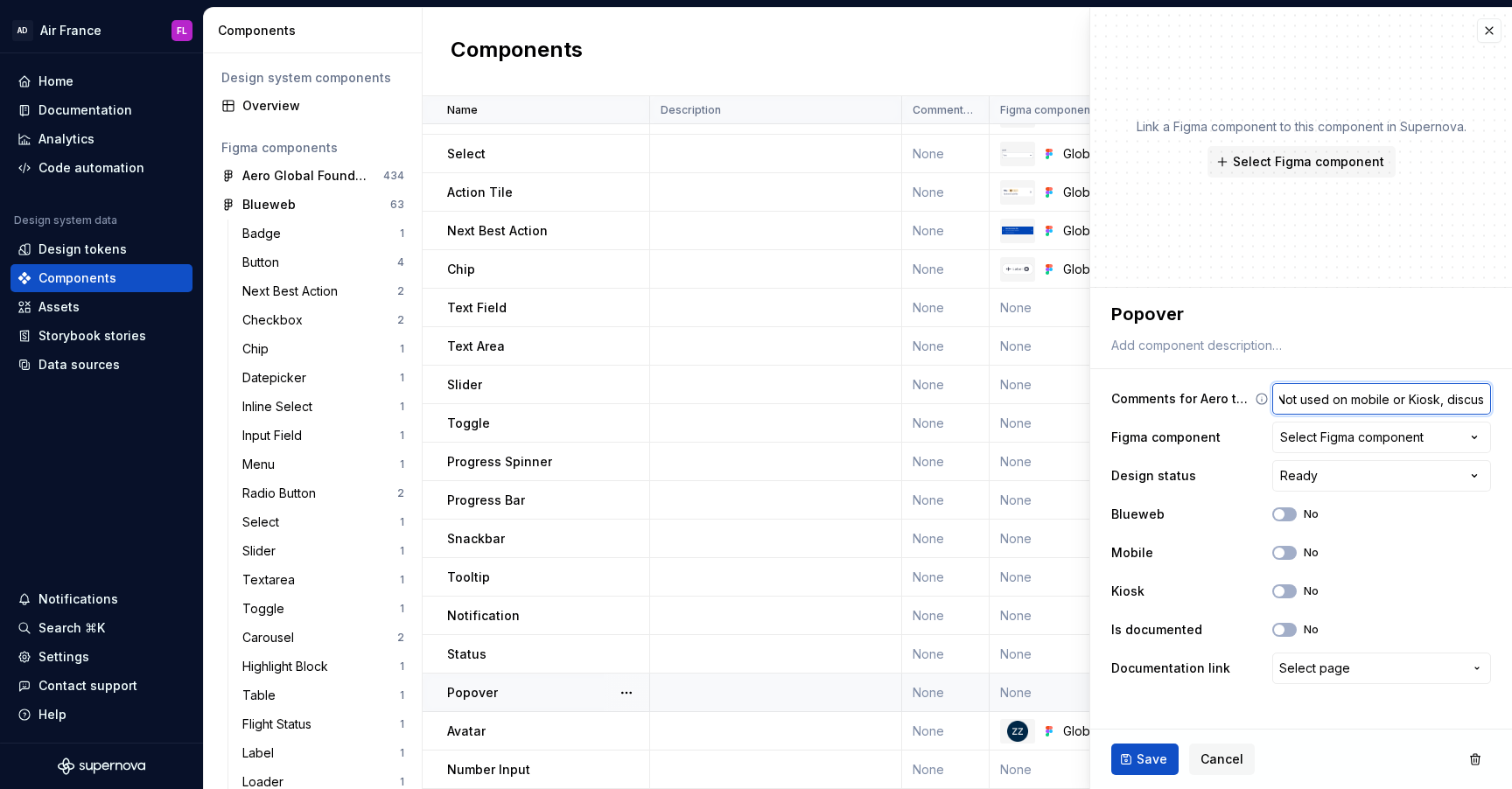
type input "Not used on mobile or Kiosk, discuss"
type textarea "*"
type input "Not used on mobile or Kiosk, discussi"
type textarea "*"
type input "Not used on mobile or Kiosk, discussio"
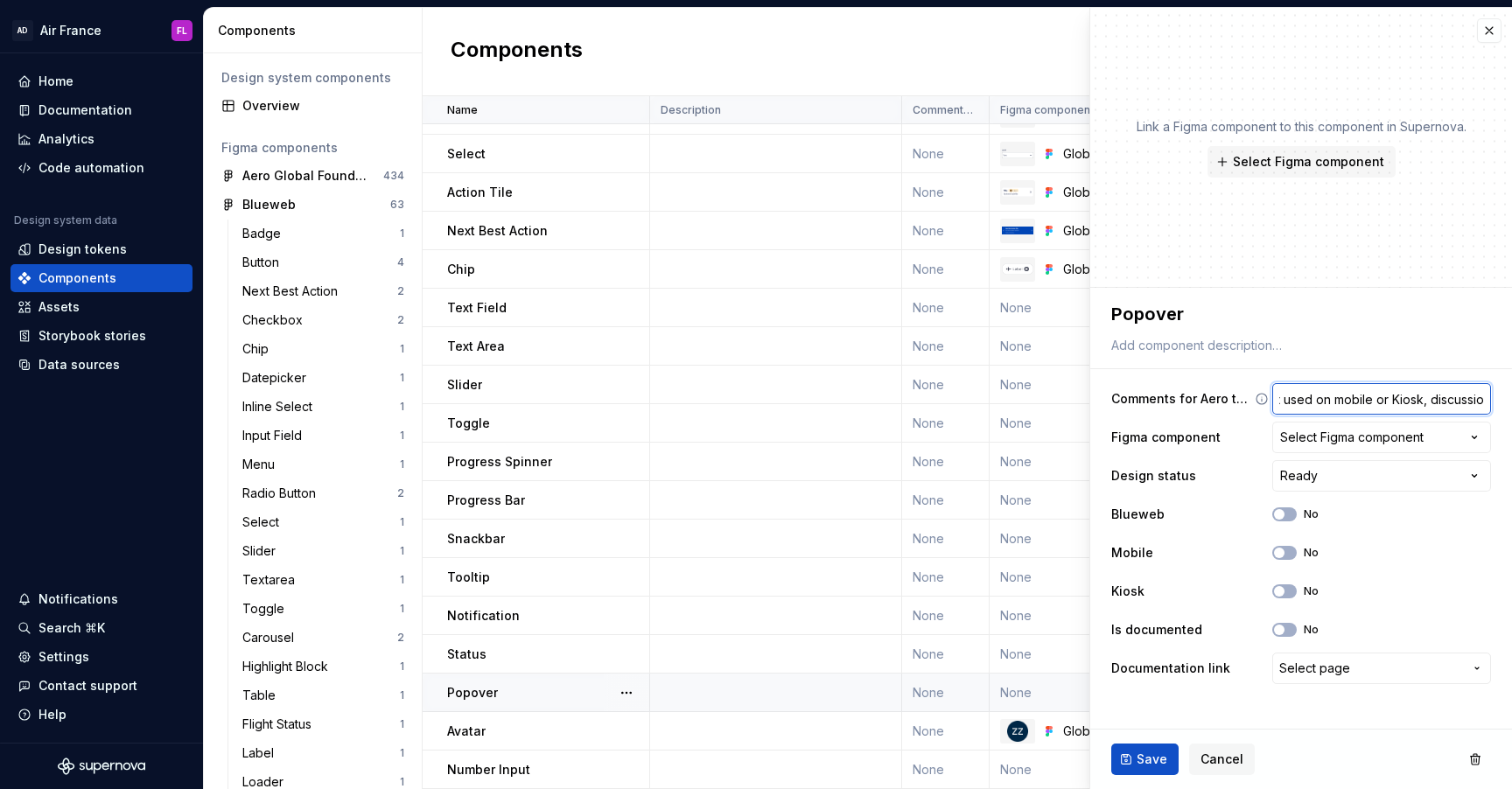
type textarea "*"
type input "Not used on mobile or Kiosk, discussion"
type textarea "*"
type input "Not used on mobile or Kiosk, discussion"
type textarea "*"
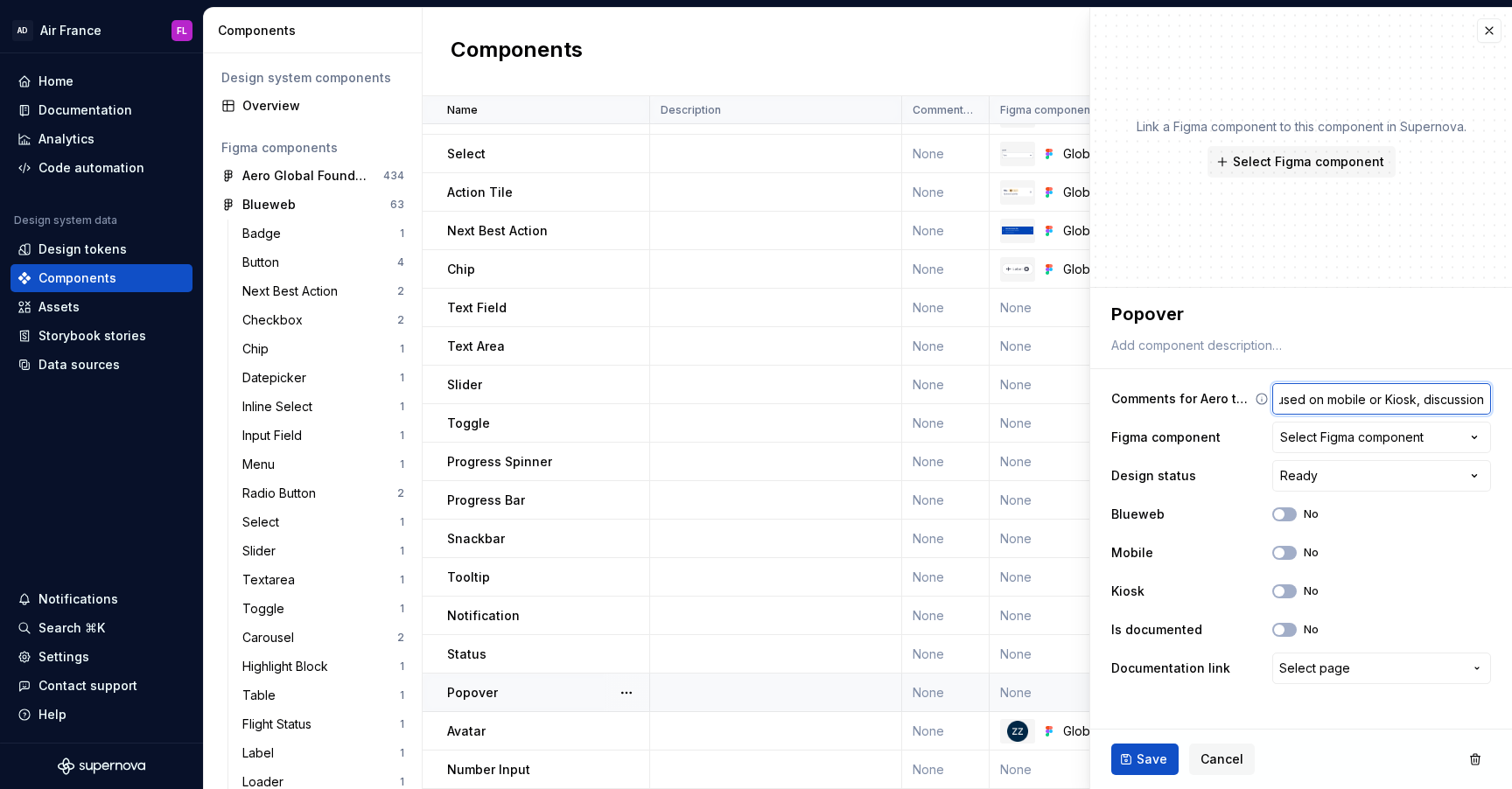
type input "Not used on mobile or Kiosk, discussion a"
type textarea "*"
type input "Not used on mobile or Kiosk, discussion ab"
type textarea "*"
type input "Not used on mobile or Kiosk, discussion abo"
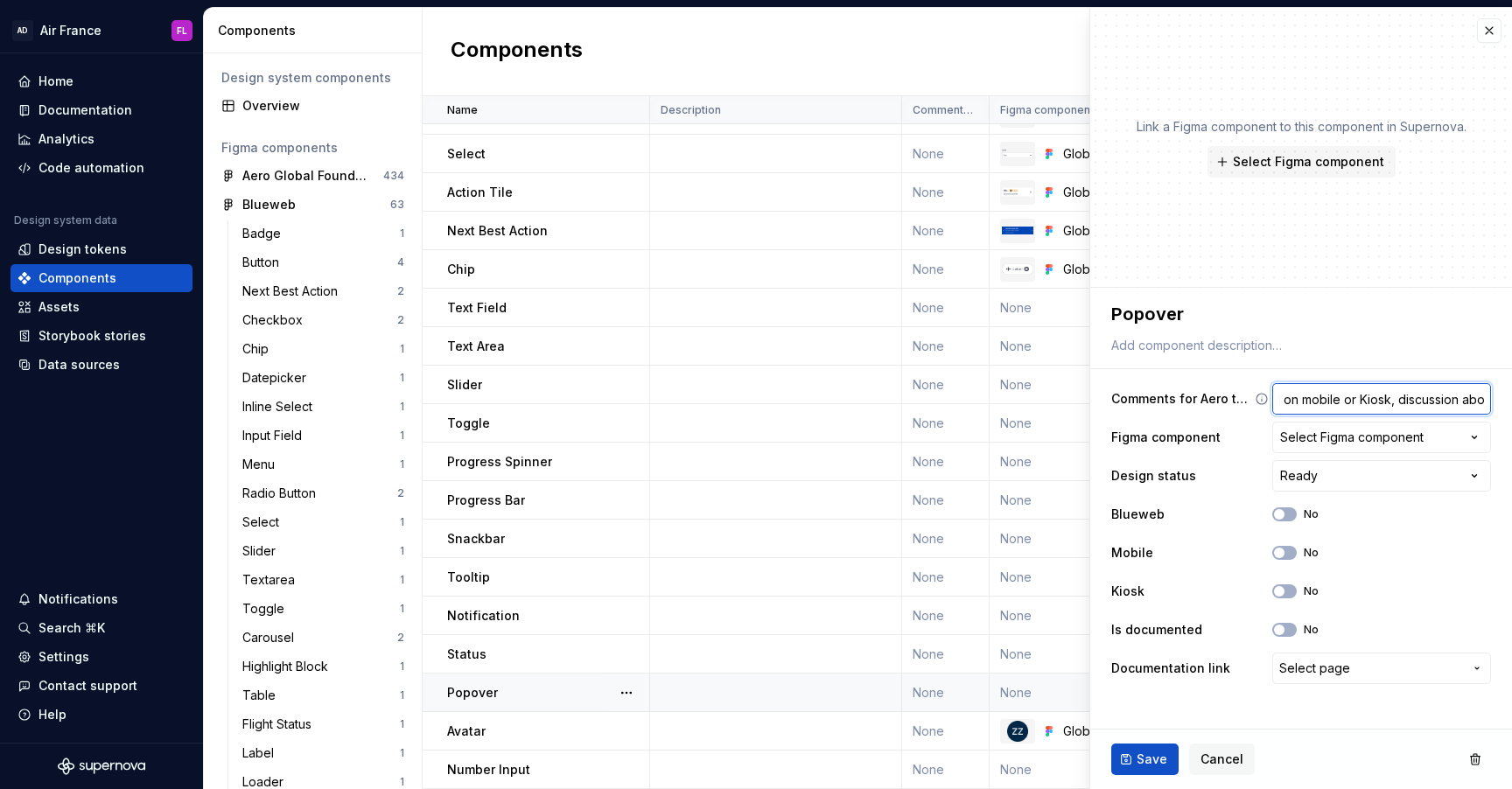
type textarea "*"
type input "Not used on mobile or Kiosk, discussion abou"
type textarea "*"
type input "Not used on mobile or Kiosk, discussion about"
type textarea "*"
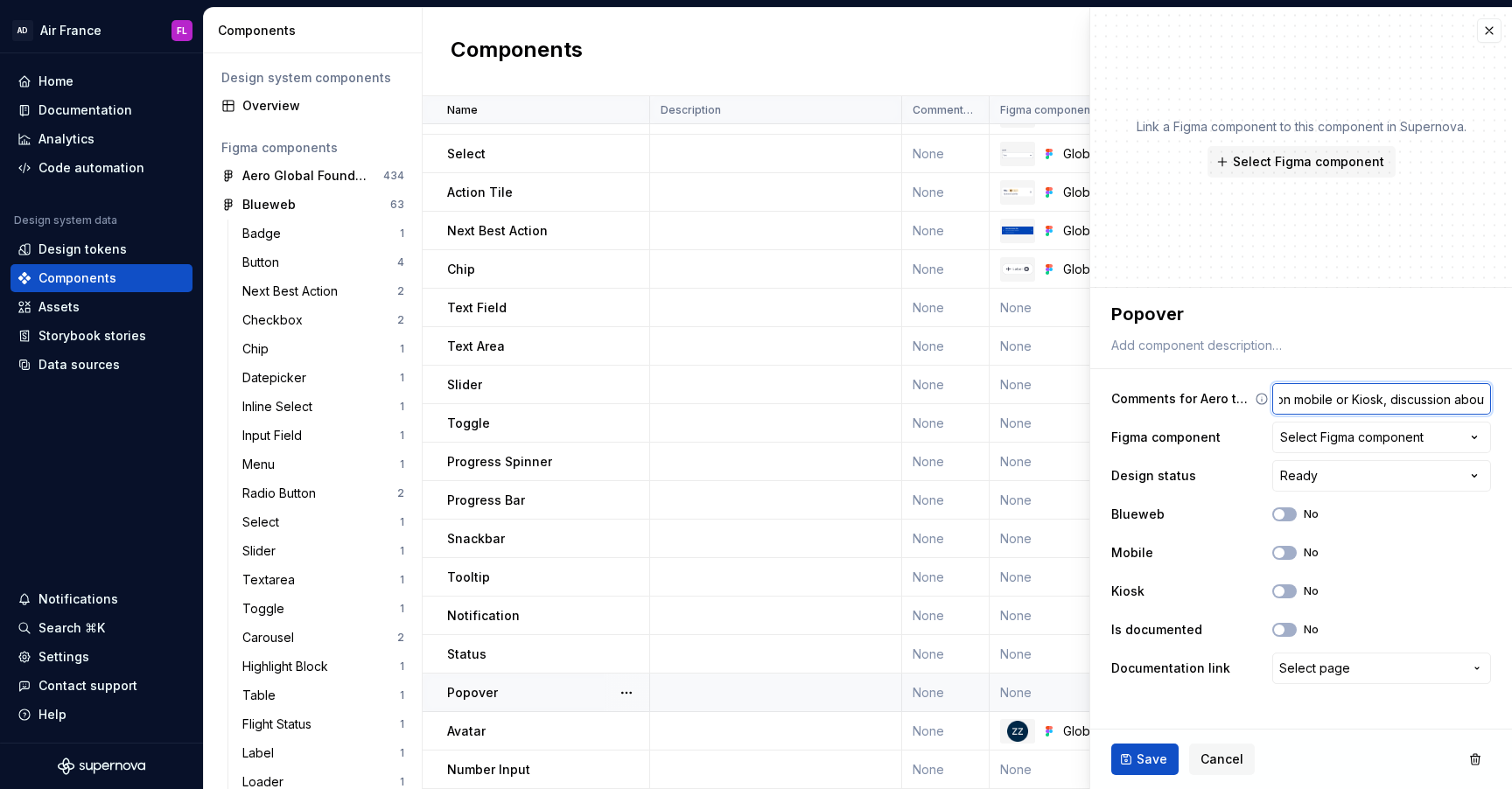
type input "Not used on mobile or Kiosk, discussion about"
type textarea "*"
type input "Not used on mobile or Kiosk, discussion about r"
type textarea "*"
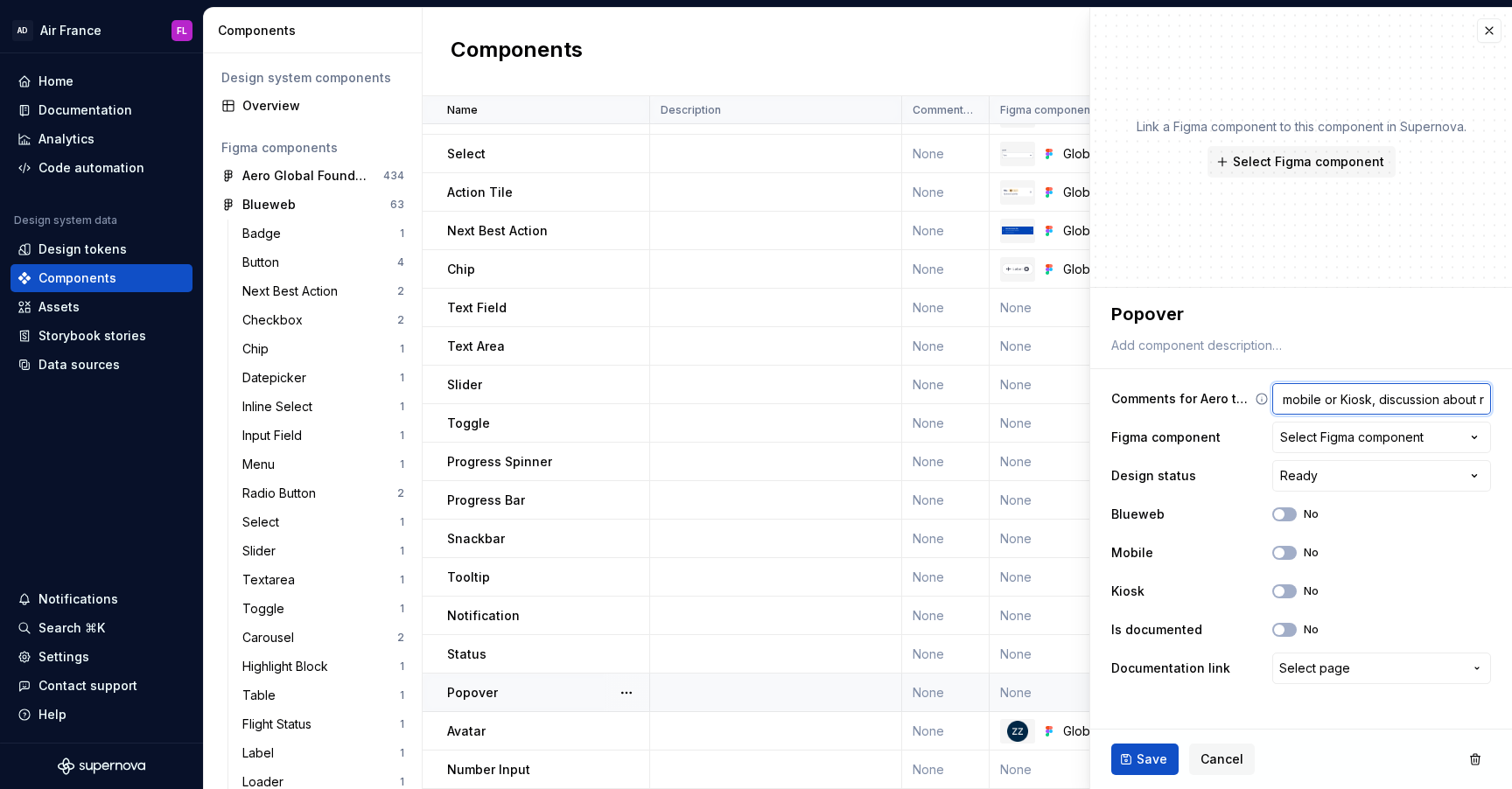
type input "Not used on mobile or Kiosk, discussion about re"
type textarea "*"
type input "Not used on mobile or Kiosk, discussion about rem"
type textarea "*"
type input "Not used on mobile or Kiosk, discussion about remo"
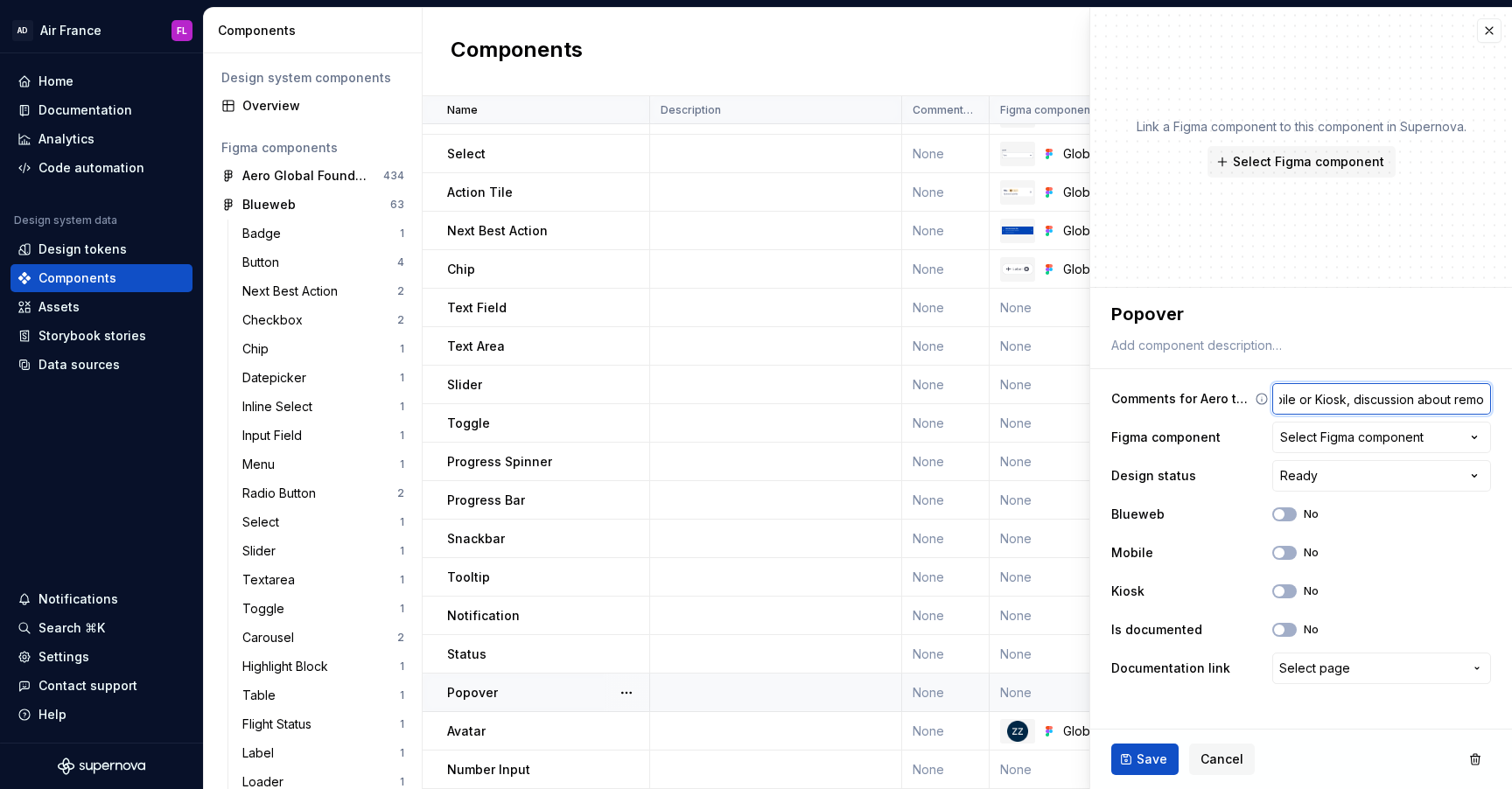
type textarea "*"
type input "Not used on mobile or Kiosk, discussion about remov"
type textarea "*"
type input "Not used on mobile or Kiosk, discussion about removi"
type textarea "*"
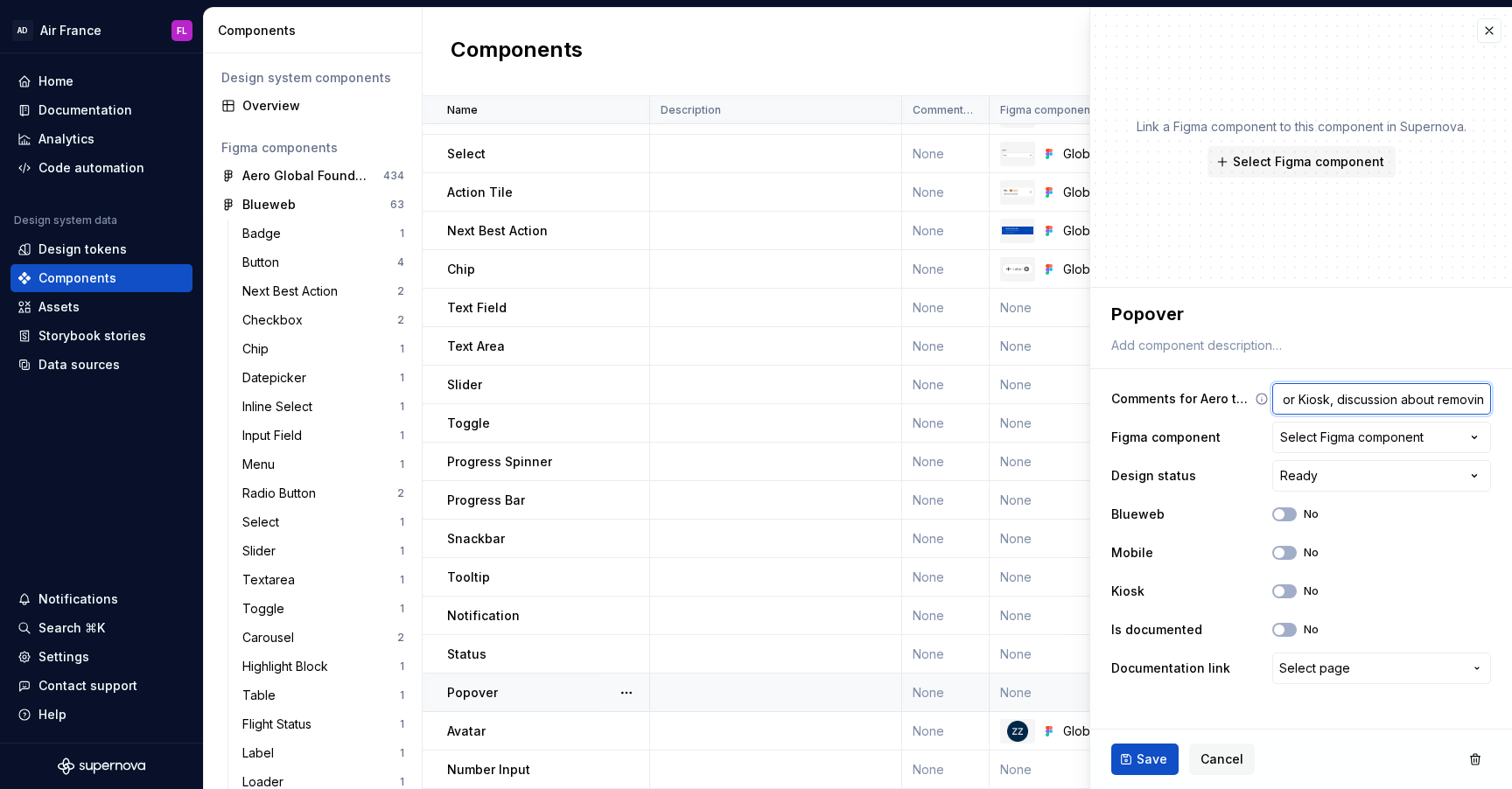
type input "Not used on mobile or Kiosk, discussion about removin"
type textarea "*"
type input "Not used on mobile or Kiosk, discussion about removin g"
type textarea "*"
type input "Not used on mobile or Kiosk, discussion about removin"
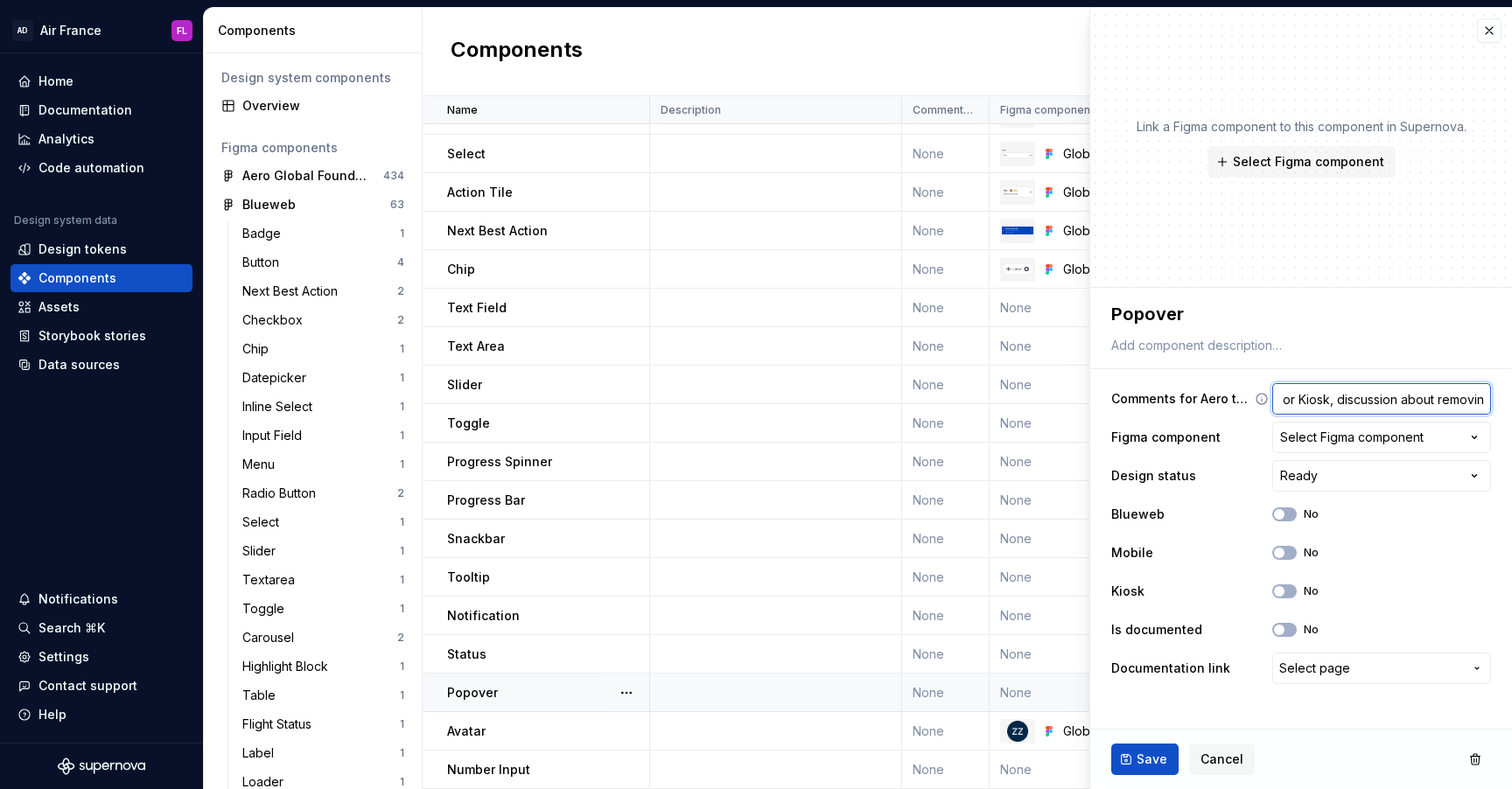
type textarea "*"
type input "Not used on mobile or Kiosk, discussion about removin"
type textarea "*"
type input "Not used on mobile or Kiosk, discussion about removing"
type textarea "*"
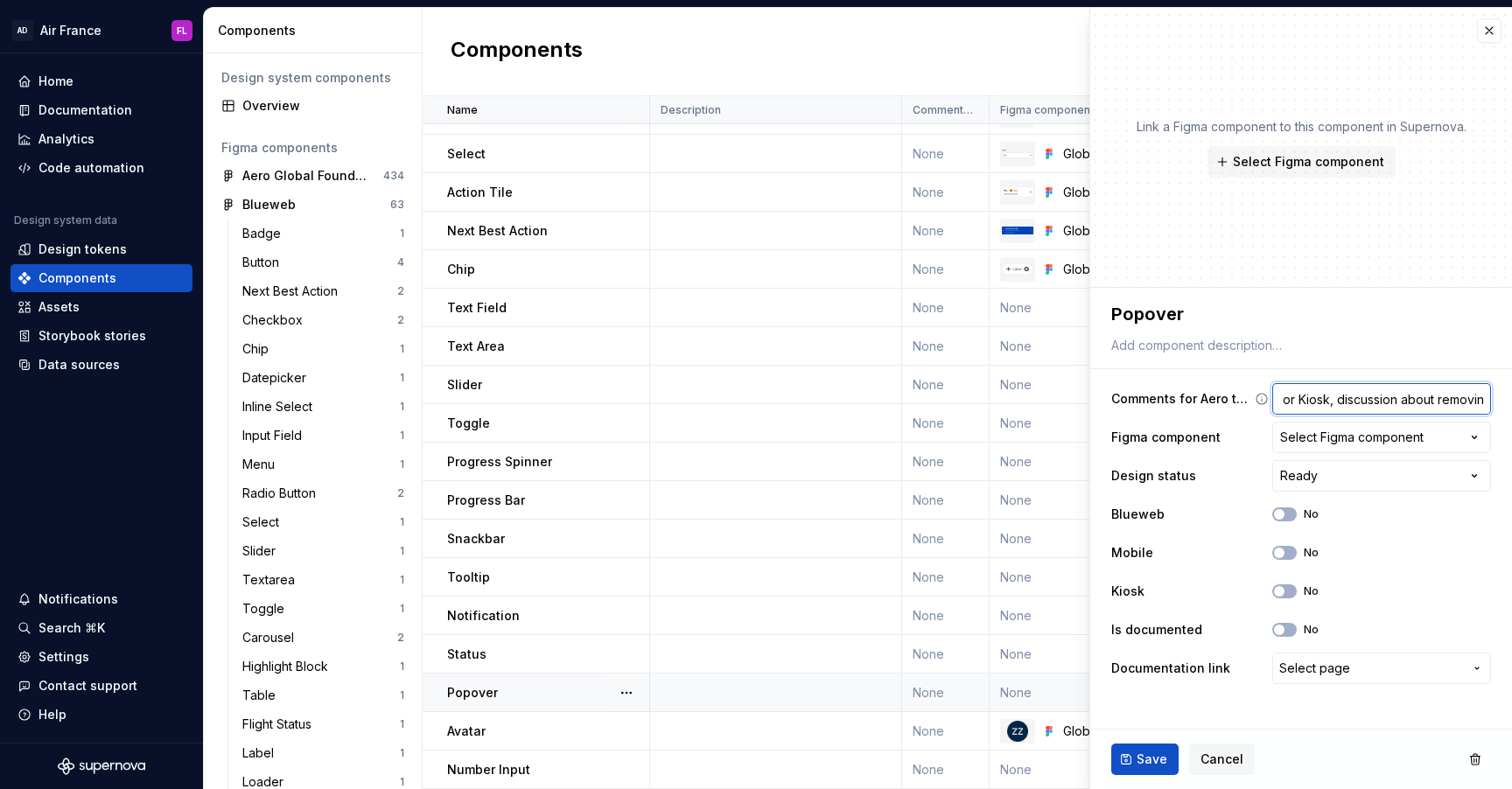
type input "Not used on mobile or Kiosk, discussion about removing"
type textarea "*"
type input "Not used on mobile or Kiosk, discussion about removing i"
type textarea "*"
type input "Not used on mobile or Kiosk, discussion about removing it"
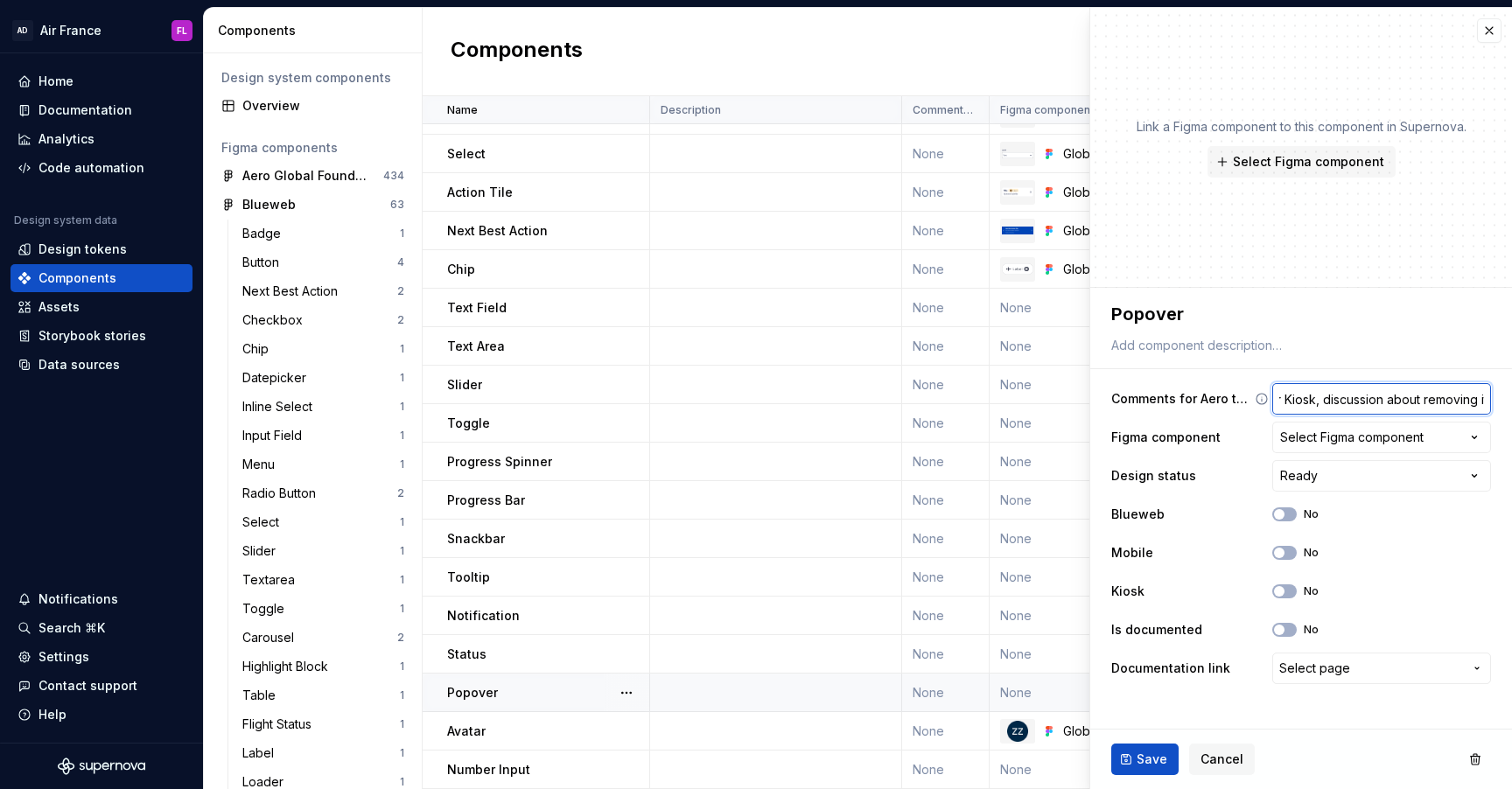
type textarea "*"
type input "Not used on mobile or Kiosk, discussion about removing it"
type textarea "*"
type input "Not used on mobile or Kiosk, discussion about removing it f"
type textarea "*"
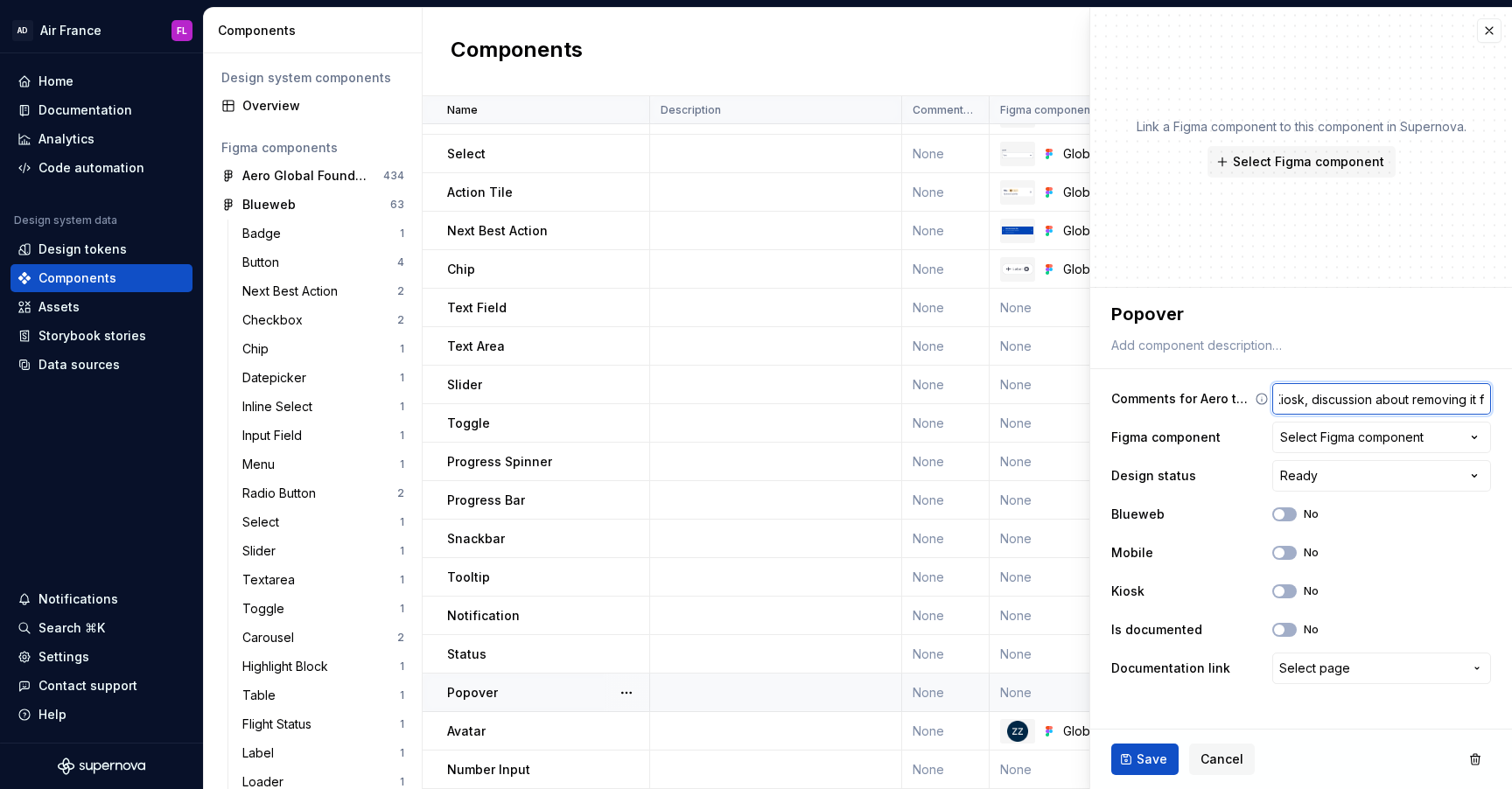
type input "Not used on mobile or Kiosk, discussion about removing it fr"
type textarea "*"
type input "Not used on mobile or Kiosk, discussion about removing it fro"
type textarea "*"
type input "Not used on mobile or Kiosk, discussion about removing it from"
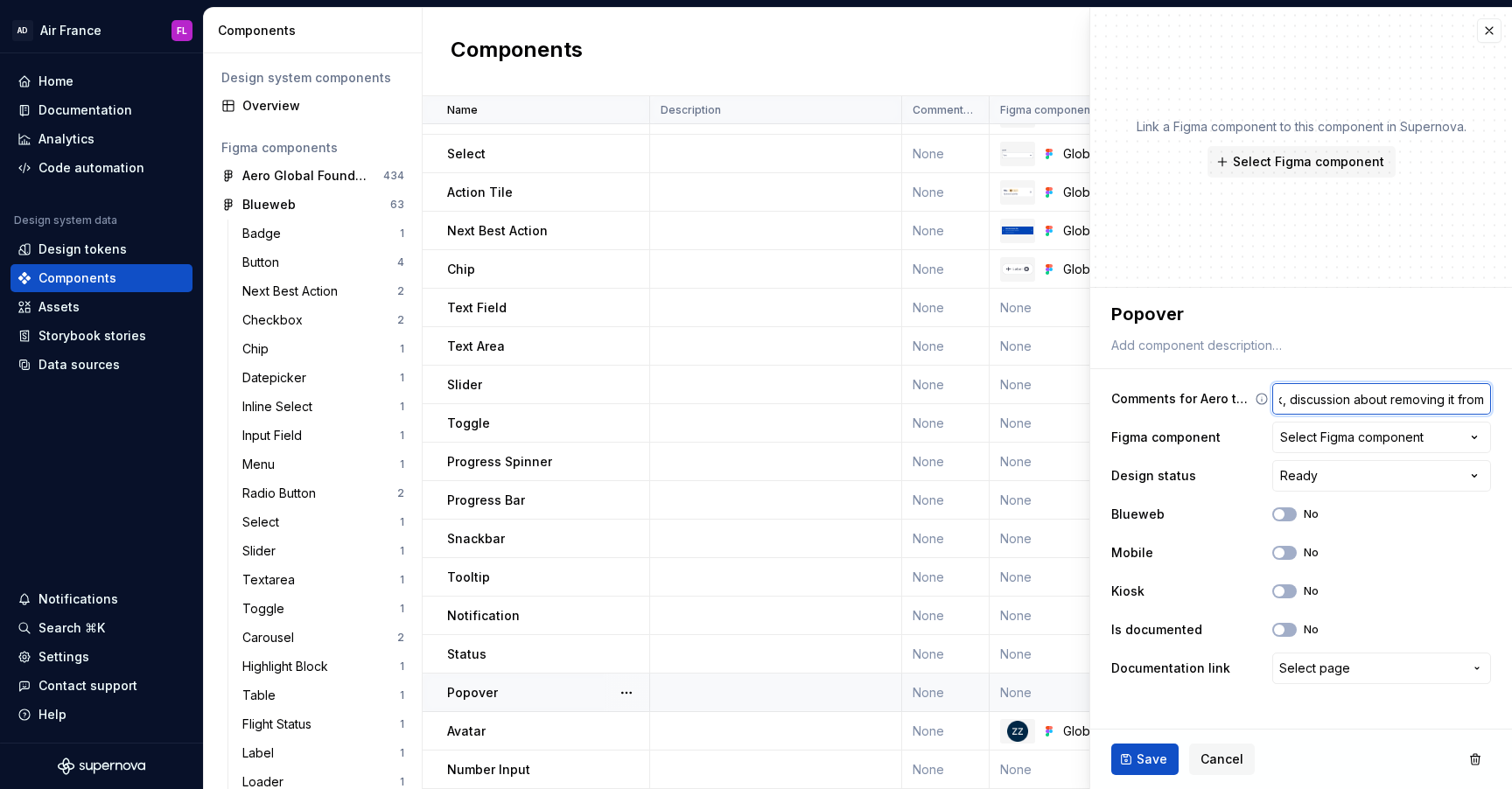
type textarea "*"
type input "Not used on mobile or Kiosk, discussion about removing it from"
type textarea "*"
type input "Not used on mobile or Kiosk, discussion about removing it from G"
type textarea "*"
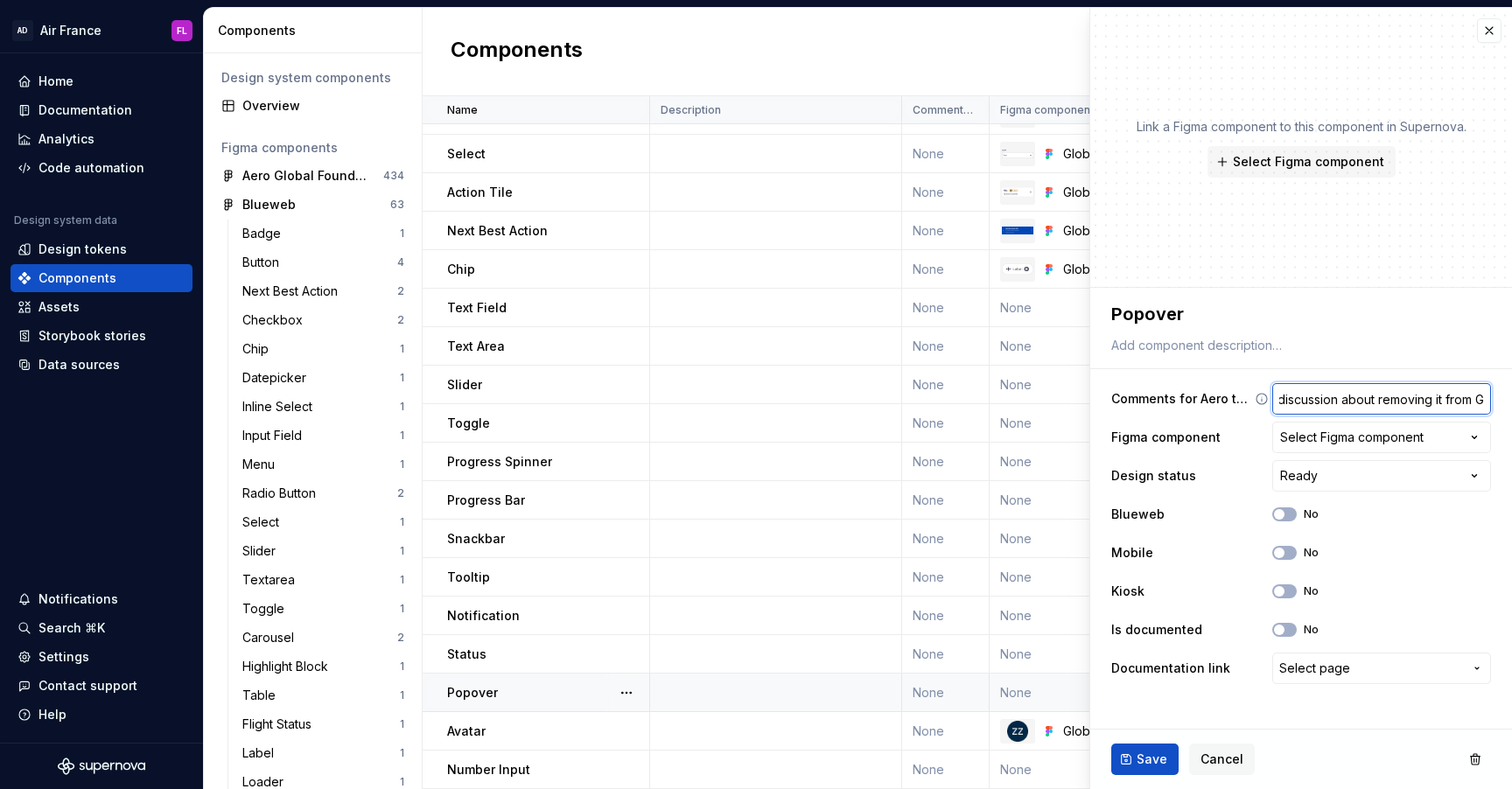
type input "Not used on mobile or Kiosk, discussion about removing it from Gl"
type textarea "*"
type input "Not used on mobile or Kiosk, discussion about removing it from Glo"
type textarea "*"
type input "Not used on mobile or Kiosk, discussion about removing it from Glob"
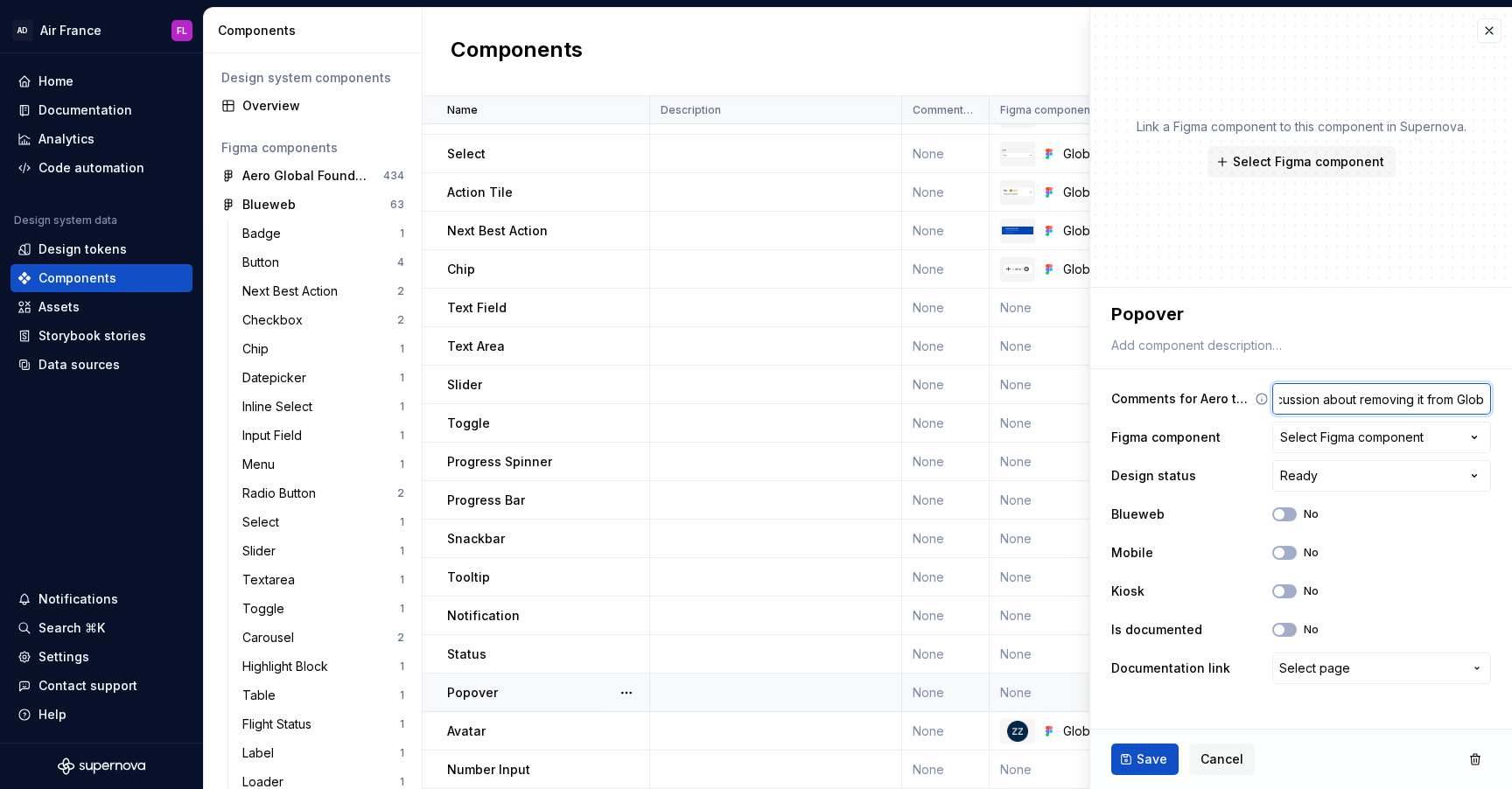
type textarea "*"
type input "Not used on mobile or Kiosk, discussion about removing it from Globa"
type textarea "*"
type input "Not used on mobile or Kiosk, discussion about removing it from Global"
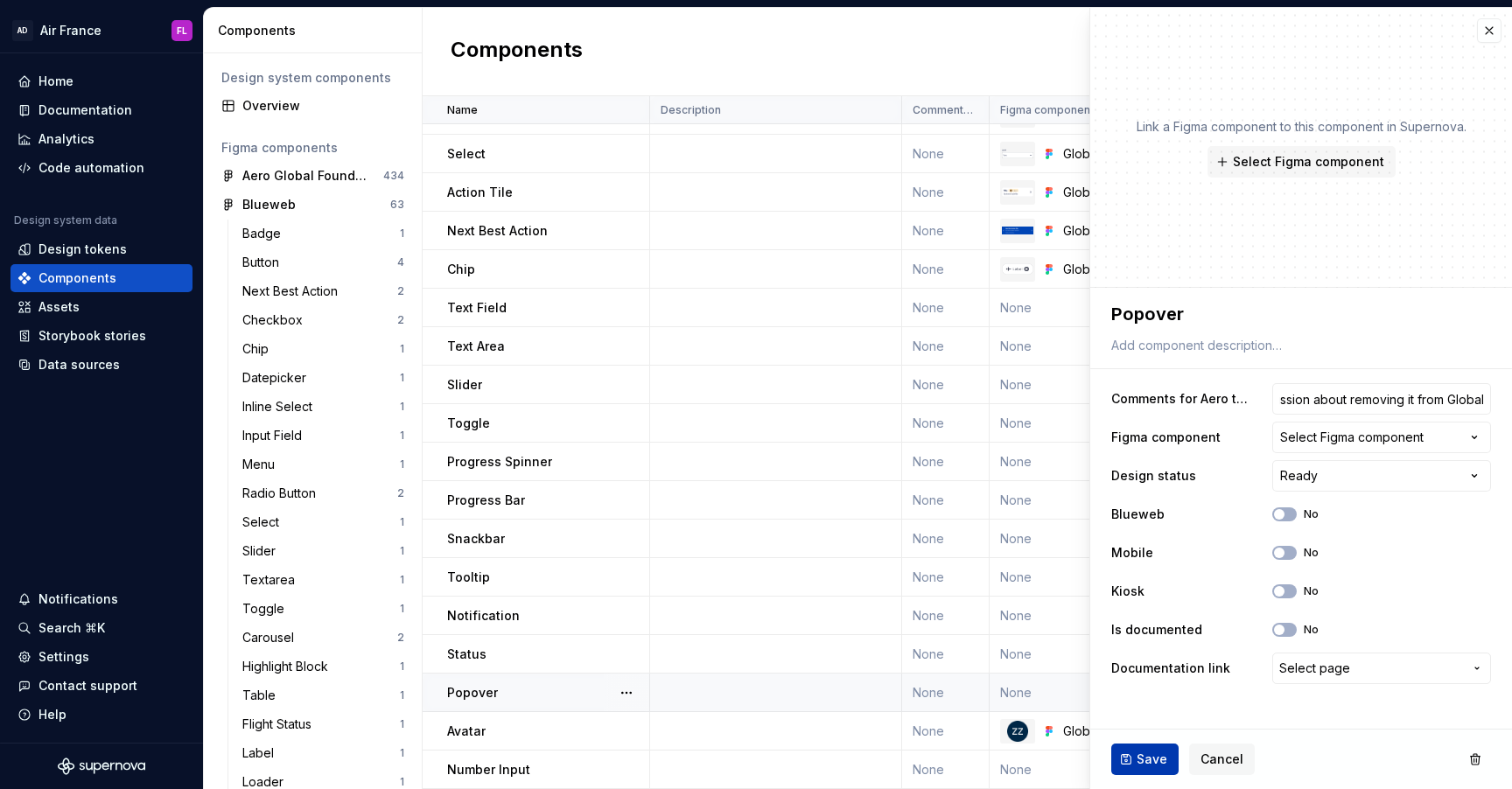
scroll to position [0, 0]
click at [1145, 769] on button "Save" at bounding box center [1144, 760] width 67 height 31
type textarea "*"
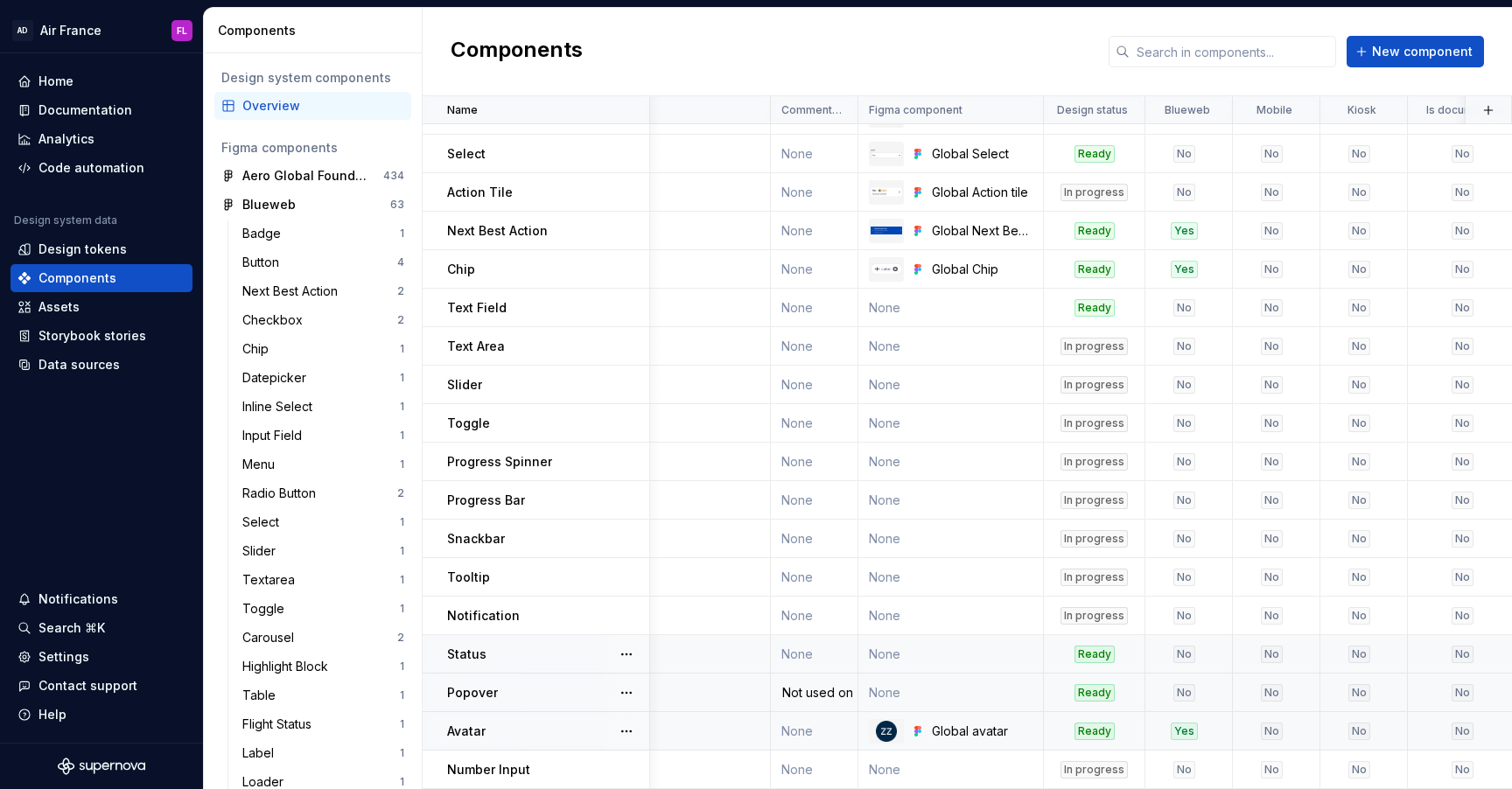
scroll to position [259, 136]
